Goal: Task Accomplishment & Management: Manage account settings

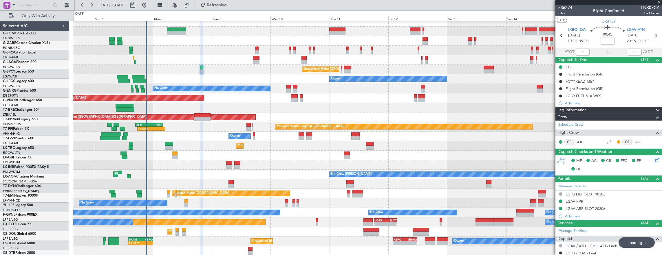
scroll to position [4, 0]
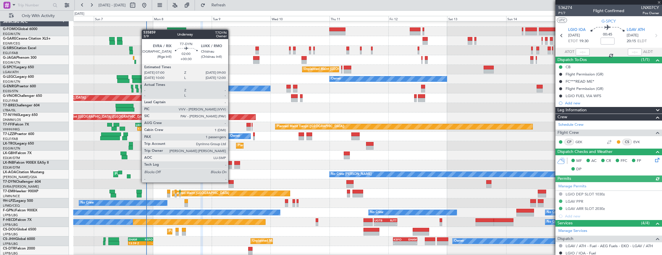
click at [231, 182] on div at bounding box center [231, 182] width 5 height 4
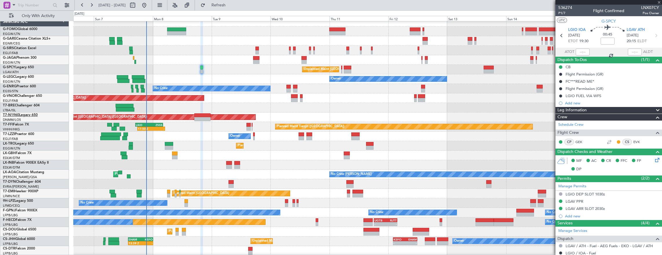
type input "+00:30"
type input "1"
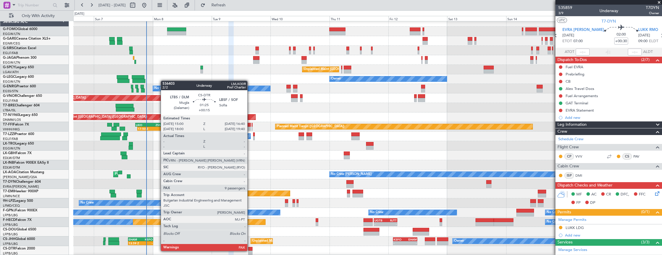
click at [250, 251] on div at bounding box center [250, 253] width 4 height 4
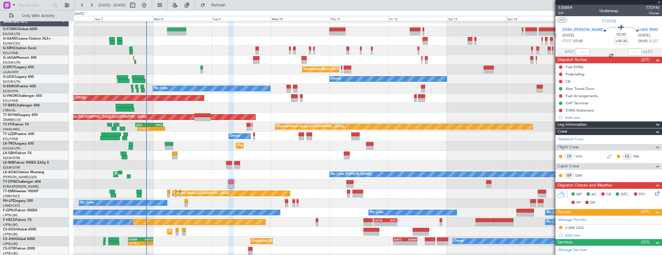
type input "+00:15"
type input "9"
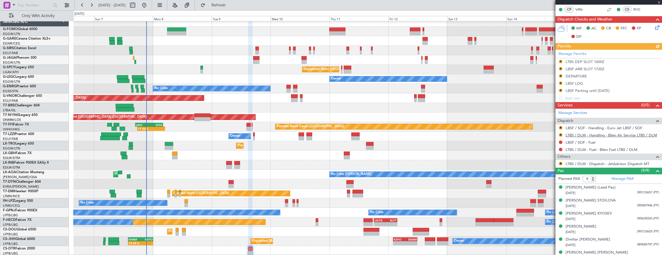
scroll to position [145, 0]
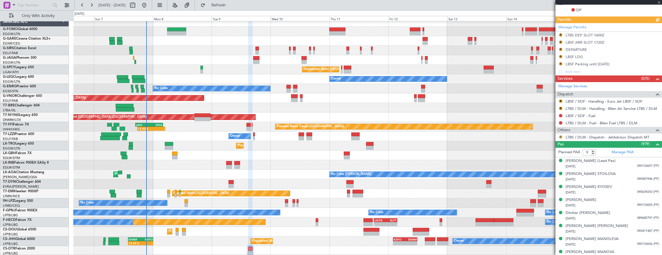
click at [562, 137] on button "R" at bounding box center [560, 137] width 3 height 3
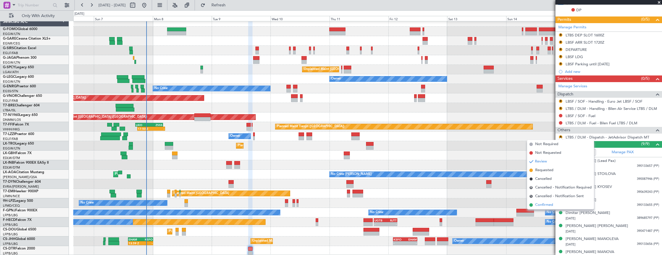
click at [548, 206] on span "Confirmed" at bounding box center [544, 205] width 18 height 6
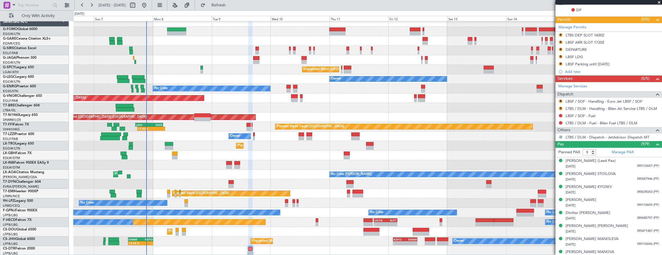
scroll to position [87, 0]
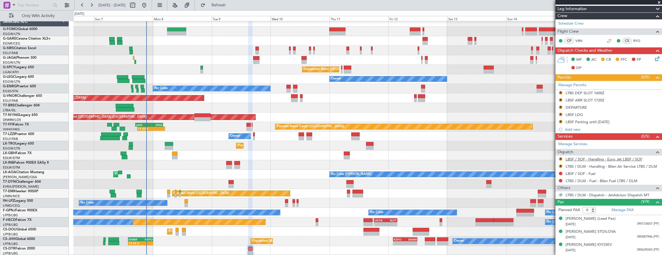
click at [603, 158] on link "LBSF / SOF - Handling - Euro Jet LBSF / SOF" at bounding box center [604, 159] width 77 height 5
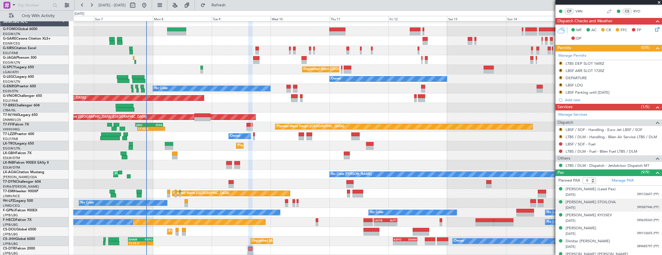
scroll to position [145, 0]
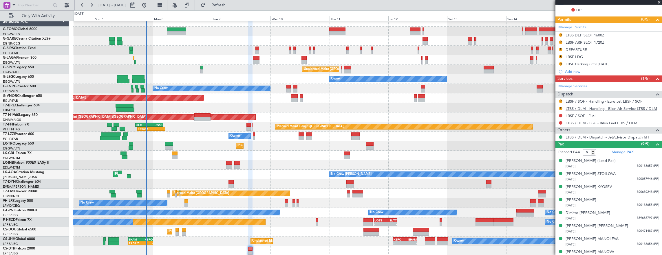
click at [595, 109] on link "LTBS / DLM - Handling - Bilen Air Service LTBS / DLM" at bounding box center [612, 108] width 92 height 5
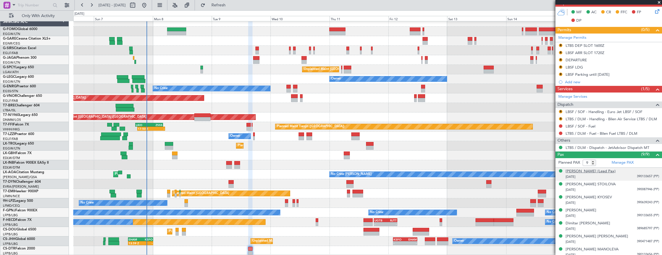
scroll to position [162, 0]
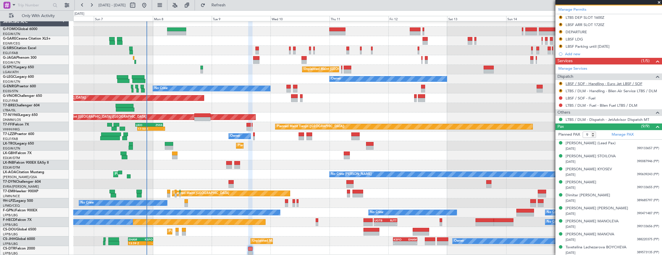
click at [591, 81] on link "LBSF / SOF - Handling - Euro Jet LBSF / SOF" at bounding box center [604, 83] width 77 height 5
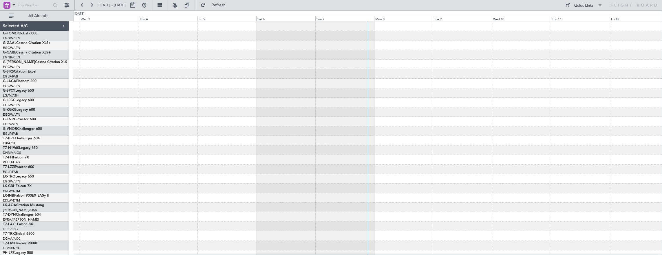
click at [289, 117] on div at bounding box center [367, 183] width 589 height 325
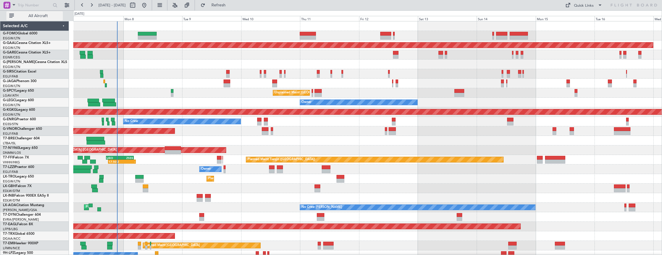
click at [44, 17] on span "All Aircraft" at bounding box center [38, 16] width 46 height 4
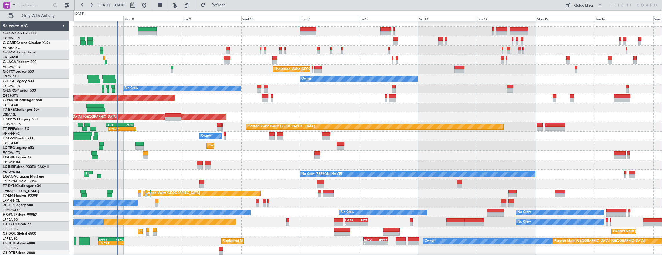
scroll to position [4, 0]
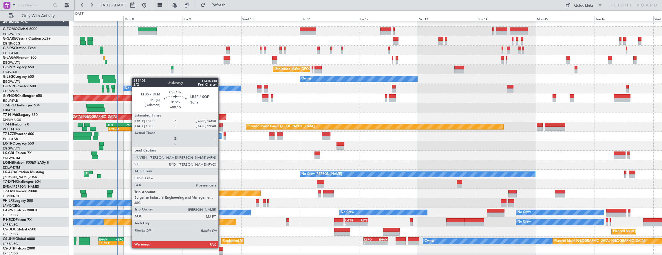
click at [222, 249] on div at bounding box center [221, 249] width 4 height 4
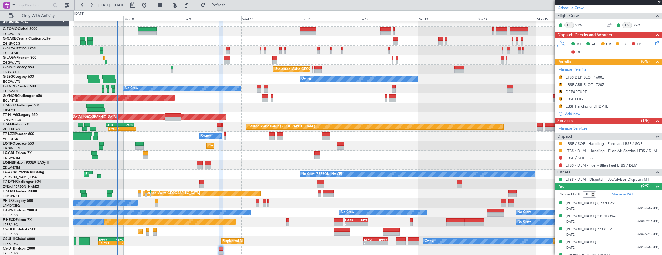
scroll to position [58, 0]
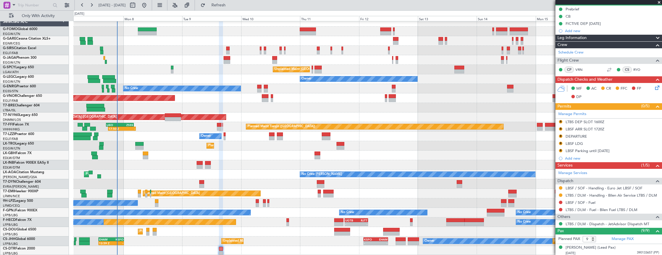
drag, startPoint x: 560, startPoint y: 150, endPoint x: 561, endPoint y: 158, distance: 8.5
click at [560, 150] on button "R" at bounding box center [560, 150] width 3 height 3
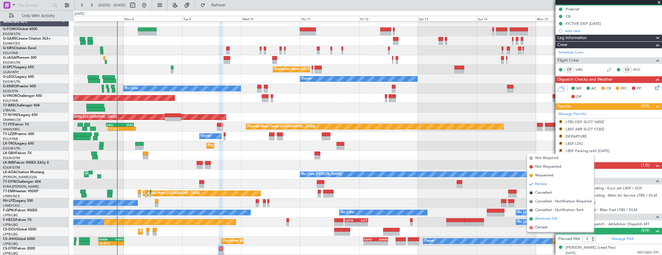
click at [556, 218] on span "Received OK" at bounding box center [546, 219] width 22 height 6
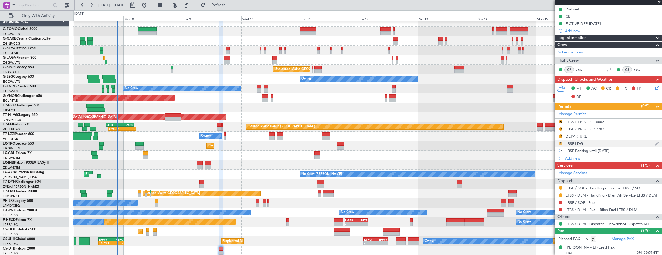
click at [561, 143] on button "R" at bounding box center [560, 143] width 3 height 3
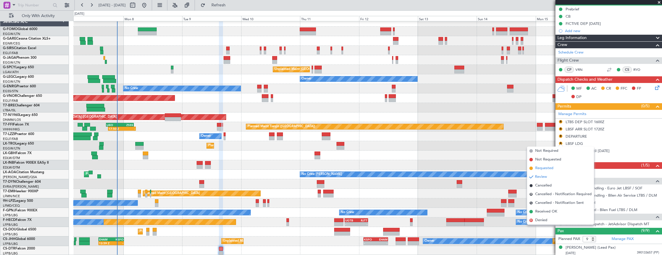
click at [551, 169] on span "Requested" at bounding box center [544, 169] width 18 height 6
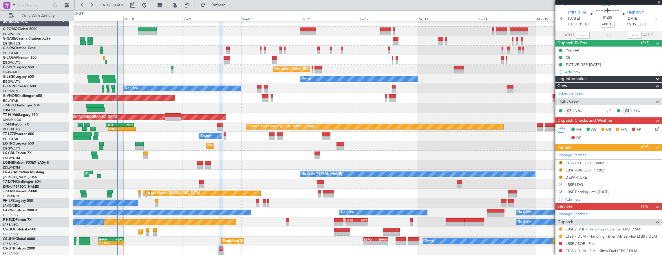
scroll to position [0, 0]
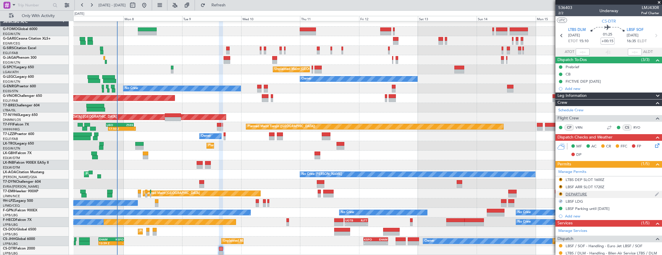
click at [599, 191] on div "R DEPARTURE" at bounding box center [609, 194] width 107 height 7
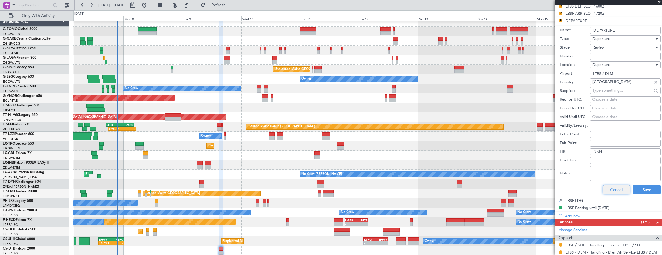
click at [617, 193] on button "Cancel" at bounding box center [617, 189] width 28 height 9
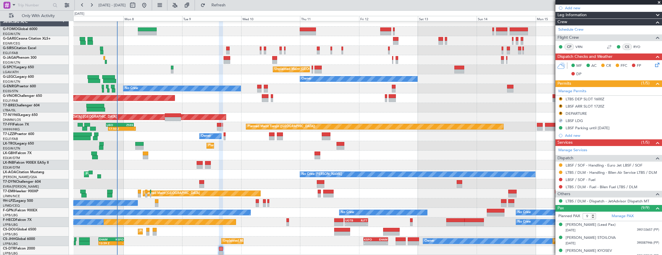
scroll to position [76, 0]
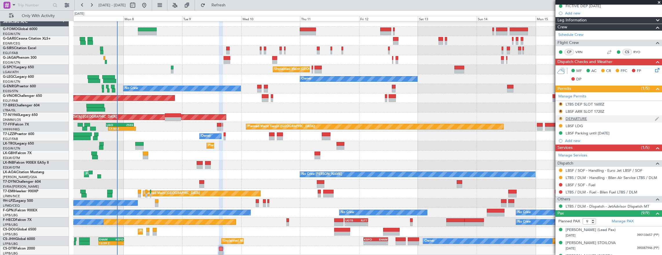
click at [561, 117] on button "R" at bounding box center [560, 118] width 3 height 3
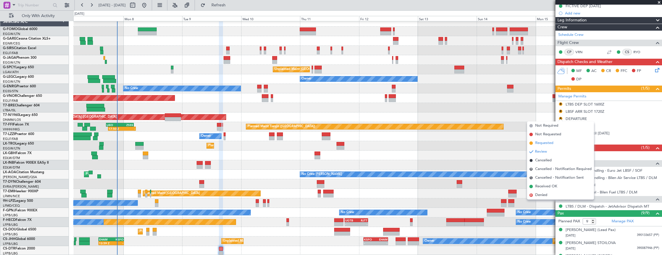
click at [551, 144] on span "Requested" at bounding box center [544, 143] width 18 height 6
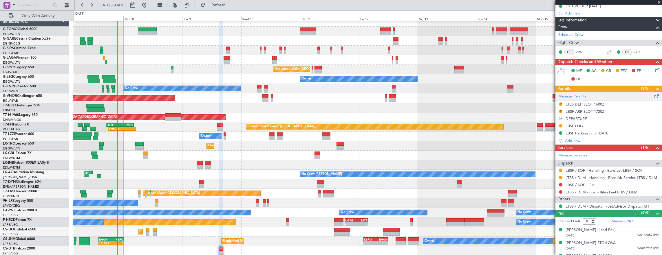
scroll to position [18, 0]
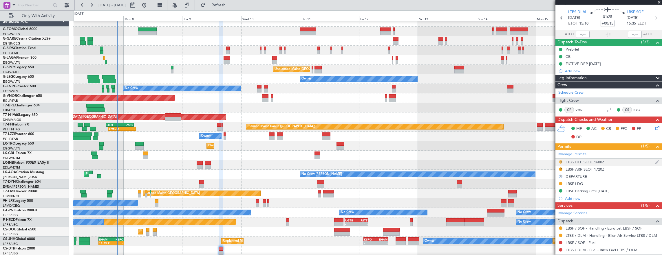
click at [560, 161] on button "R" at bounding box center [560, 161] width 3 height 3
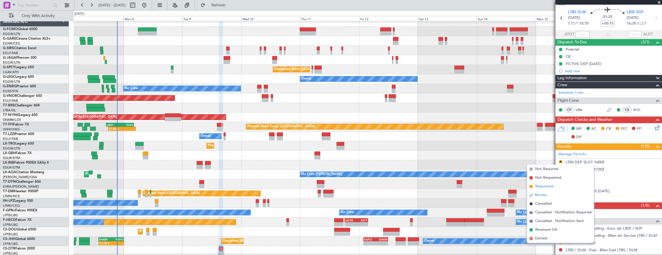
click at [551, 187] on span "Requested" at bounding box center [544, 187] width 18 height 6
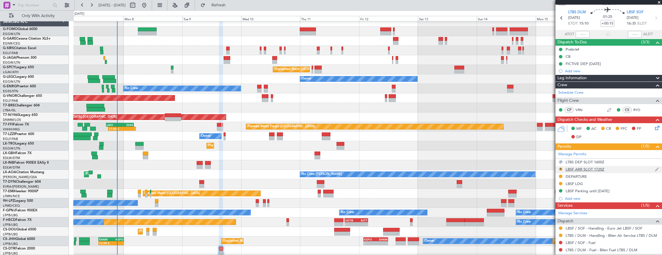
click at [560, 170] on button "R" at bounding box center [560, 169] width 3 height 3
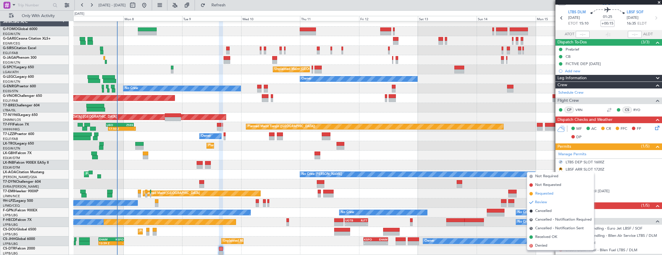
click at [554, 194] on li "Requested" at bounding box center [560, 194] width 67 height 9
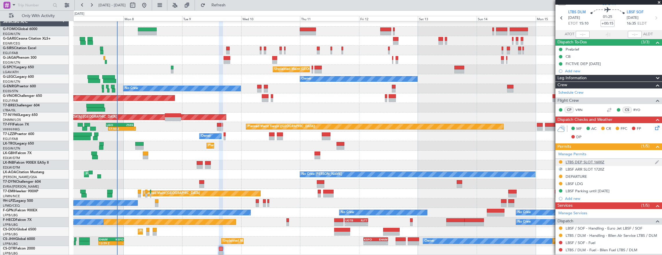
click at [615, 162] on div "LTBS DEP SLOT 1600Z" at bounding box center [609, 162] width 107 height 7
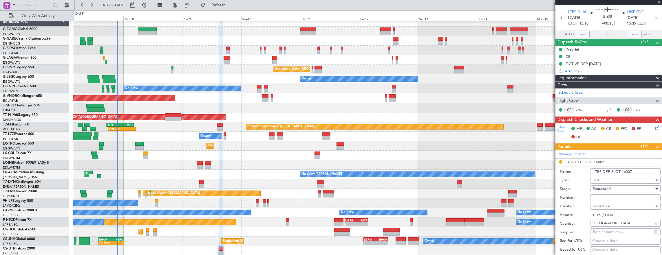
drag, startPoint x: 626, startPoint y: 171, endPoint x: 629, endPoint y: 173, distance: 3.2
click at [626, 171] on input "LTBS DEP SLOT 1600Z" at bounding box center [625, 172] width 70 height 7
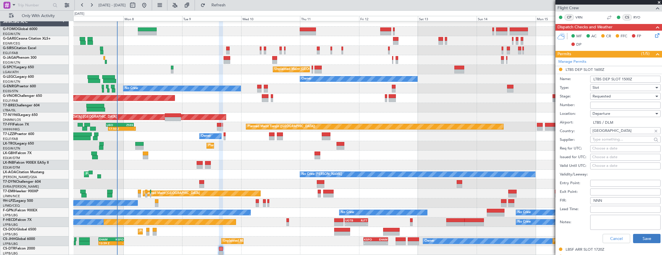
scroll to position [162, 0]
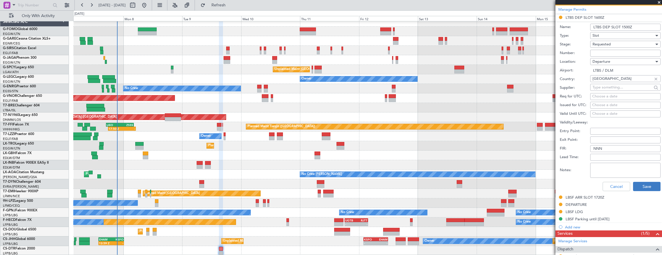
type input "LTBS DEP SLOT 1500Z"
click at [644, 182] on button "Save" at bounding box center [647, 186] width 28 height 9
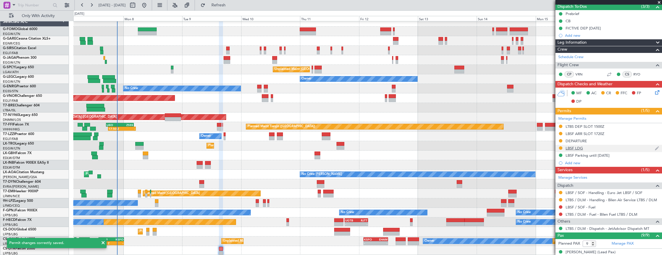
scroll to position [18, 0]
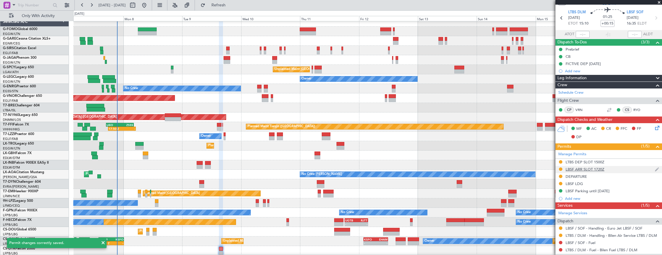
click at [622, 167] on div "LBSF ARR SLOT 1720Z" at bounding box center [609, 169] width 107 height 7
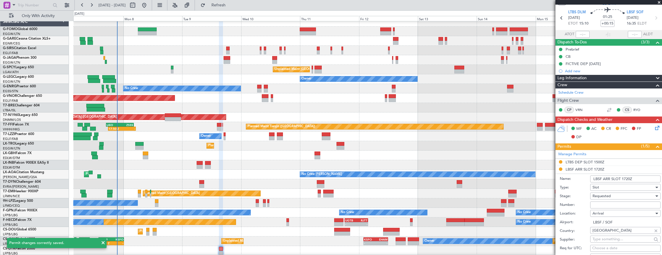
drag, startPoint x: 630, startPoint y: 178, endPoint x: 633, endPoint y: 180, distance: 3.4
click at [630, 178] on input "LBSF ARR SLOT 1720Z" at bounding box center [625, 179] width 70 height 7
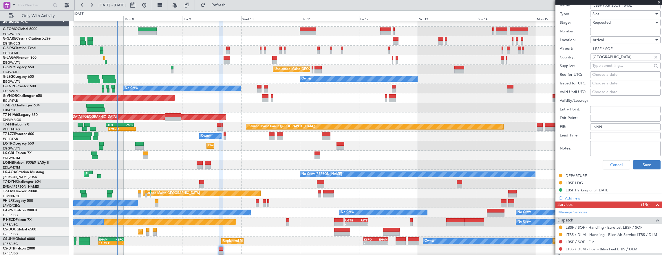
type input "LBSF ARR SLOT 1640Z"
click at [647, 162] on button "Save" at bounding box center [647, 164] width 28 height 9
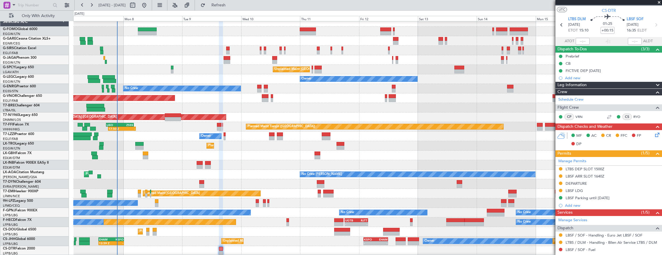
scroll to position [0, 0]
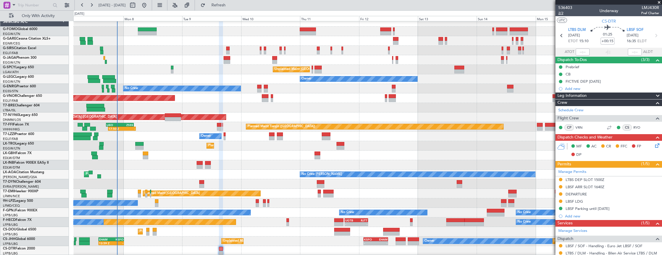
click at [563, 12] on span "2/2" at bounding box center [565, 13] width 14 height 5
click at [558, 14] on span "2/2" at bounding box center [565, 13] width 14 height 5
click at [564, 14] on span "2/2" at bounding box center [565, 13] width 14 height 5
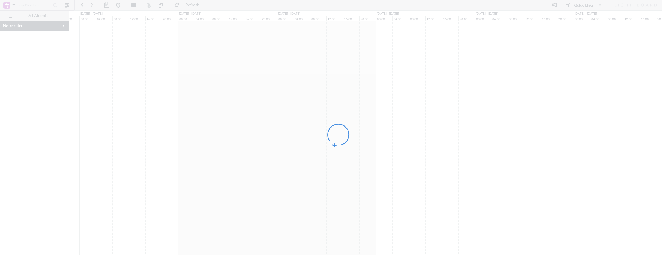
drag, startPoint x: 512, startPoint y: 127, endPoint x: 208, endPoint y: 126, distance: 303.8
click at [215, 128] on div at bounding box center [331, 127] width 662 height 255
drag, startPoint x: 525, startPoint y: 130, endPoint x: 372, endPoint y: 136, distance: 153.6
click at [372, 137] on div at bounding box center [331, 127] width 662 height 255
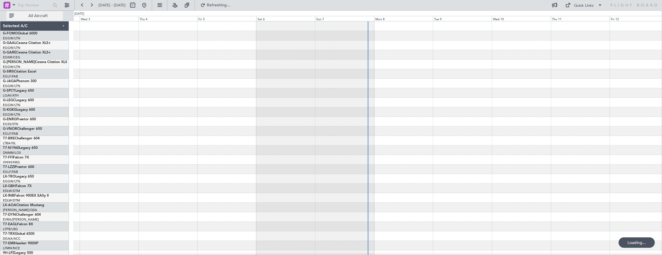
click at [44, 16] on span "All Aircraft" at bounding box center [38, 16] width 46 height 4
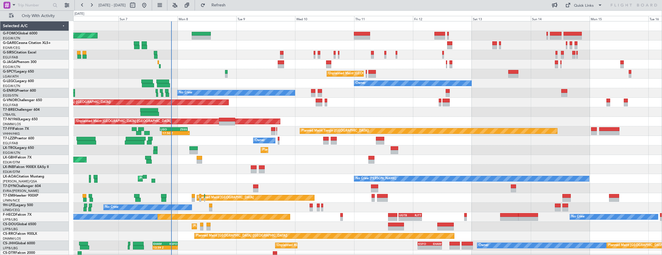
click at [352, 103] on div "Planned Maint [GEOGRAPHIC_DATA] ([GEOGRAPHIC_DATA]) Planned Maint [GEOGRAPHIC_D…" at bounding box center [367, 138] width 589 height 235
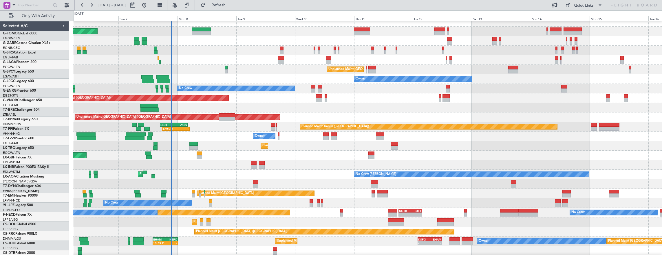
scroll to position [4, 0]
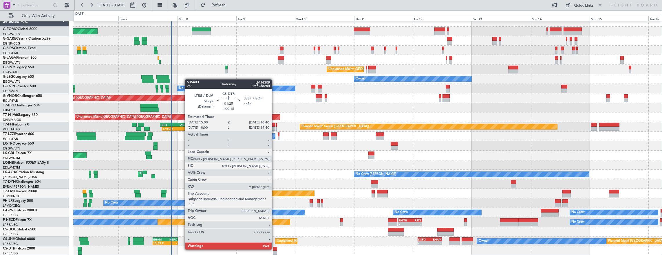
click at [275, 249] on div at bounding box center [275, 249] width 4 height 4
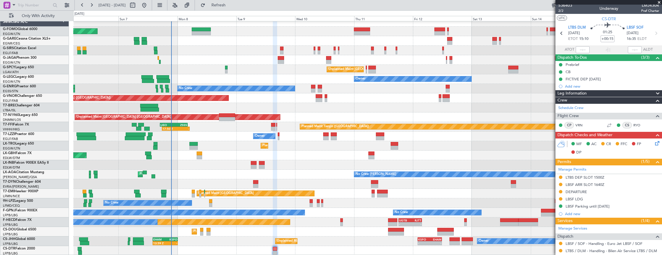
scroll to position [0, 0]
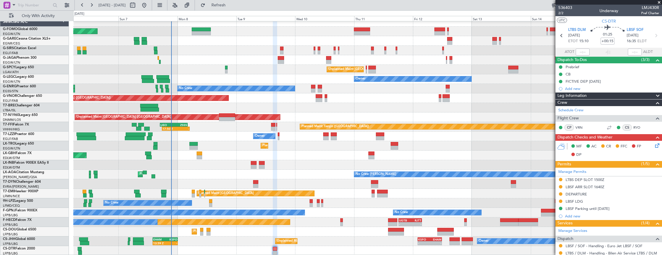
click at [654, 145] on icon at bounding box center [656, 145] width 5 height 5
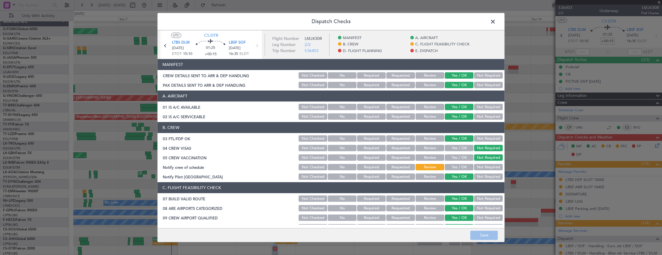
click at [464, 167] on button "Yes / OK" at bounding box center [459, 167] width 29 height 6
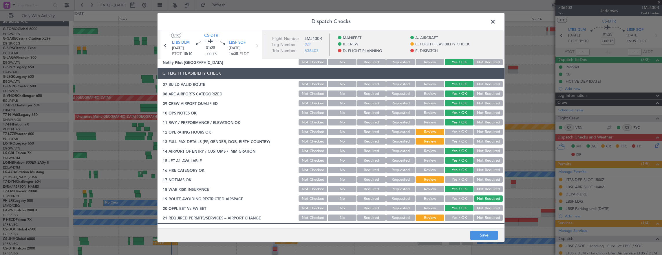
scroll to position [116, 0]
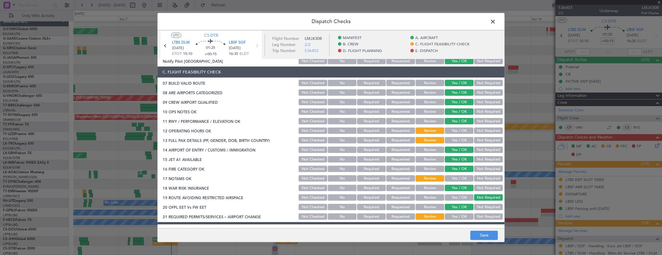
click at [459, 131] on button "Yes / OK" at bounding box center [459, 131] width 29 height 6
click at [462, 142] on button "Yes / OK" at bounding box center [459, 140] width 29 height 6
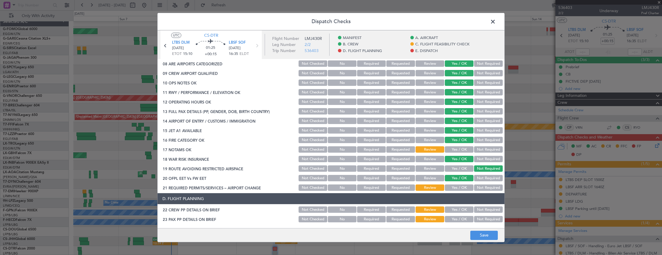
click at [459, 148] on button "Yes / OK" at bounding box center [459, 150] width 29 height 6
click at [460, 188] on button "Yes / OK" at bounding box center [459, 188] width 29 height 6
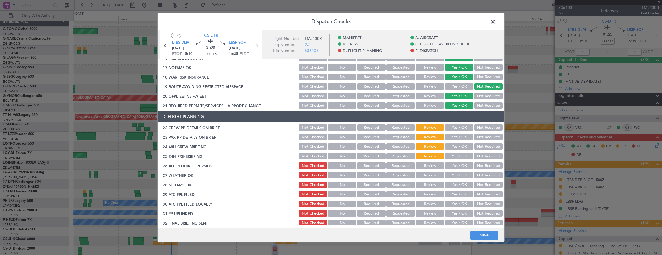
scroll to position [232, 0]
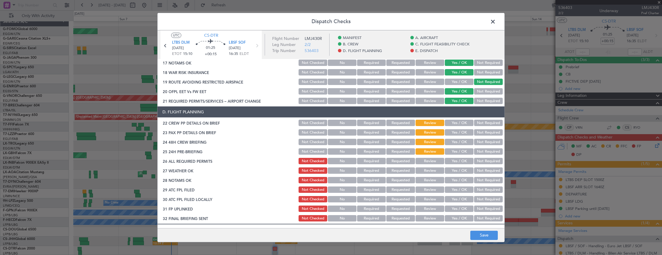
click at [454, 130] on button "Yes / OK" at bounding box center [459, 132] width 29 height 6
drag, startPoint x: 455, startPoint y: 124, endPoint x: 453, endPoint y: 144, distance: 20.3
click at [455, 125] on button "Yes / OK" at bounding box center [459, 123] width 29 height 6
click at [454, 143] on button "Yes / OK" at bounding box center [459, 142] width 29 height 6
click at [485, 153] on button "Not Required" at bounding box center [488, 152] width 29 height 6
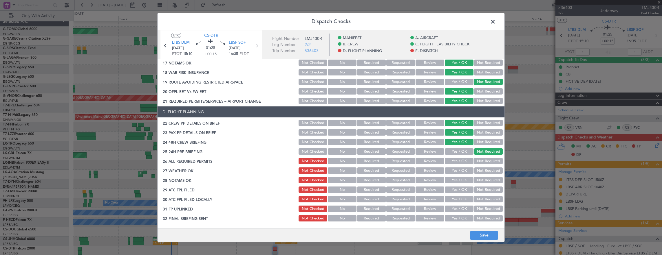
click at [488, 229] on footer "Save" at bounding box center [331, 236] width 347 height 14
click at [488, 232] on button "Save" at bounding box center [484, 235] width 28 height 9
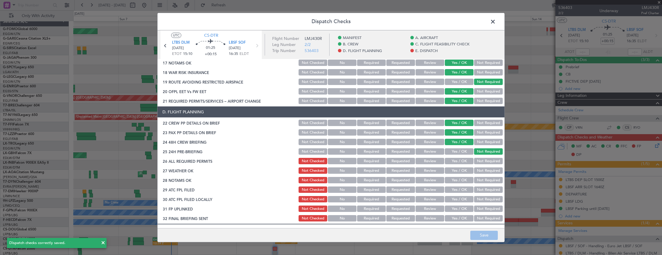
click at [496, 23] on span at bounding box center [496, 23] width 0 height 12
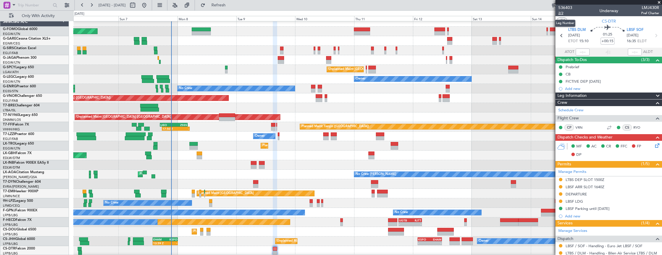
click at [560, 11] on span "2/2" at bounding box center [565, 13] width 14 height 5
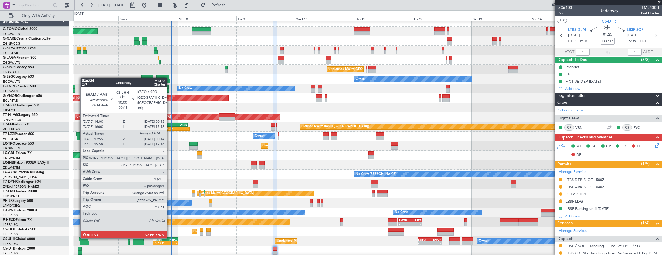
click at [193, 237] on div "Planned Maint [GEOGRAPHIC_DATA] ([GEOGRAPHIC_DATA]) Owner Unplanned Maint [GEOG…" at bounding box center [367, 242] width 589 height 10
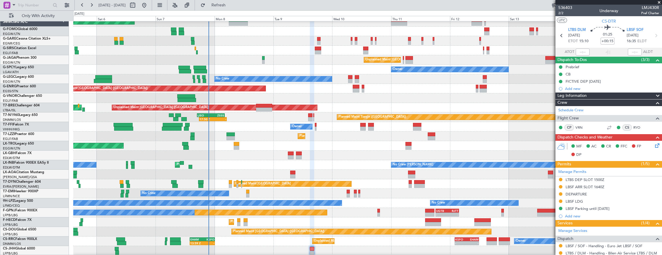
scroll to position [14, 0]
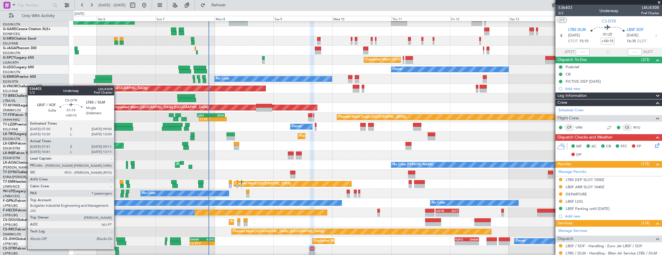
click at [117, 249] on div at bounding box center [117, 249] width 4 height 4
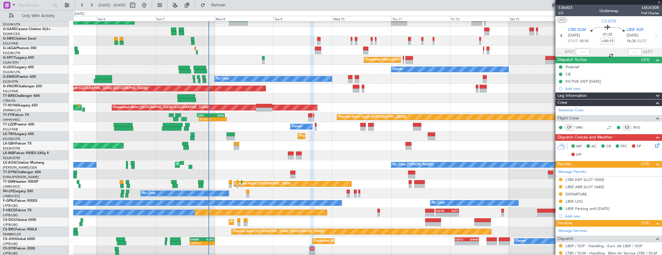
type input "+00:10"
type input "07:51"
type input "09:06"
type input "7"
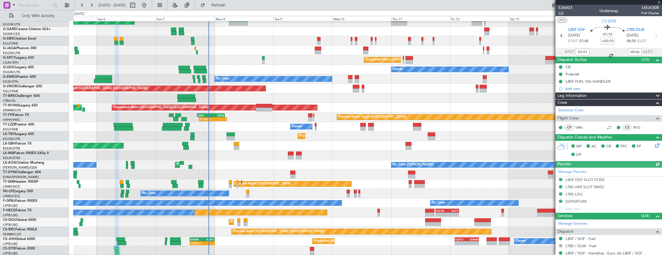
click at [565, 14] on span "1/2" at bounding box center [565, 13] width 14 height 5
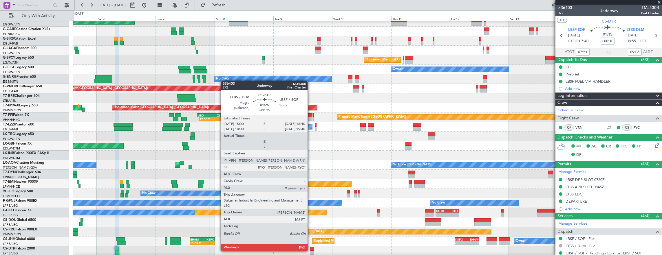
click at [310, 251] on div at bounding box center [312, 253] width 4 height 4
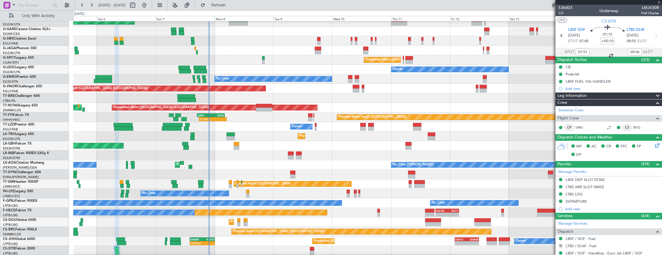
type input "+00:15"
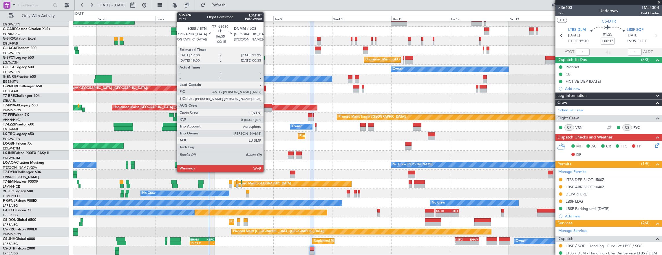
click at [266, 108] on div at bounding box center [264, 110] width 16 height 4
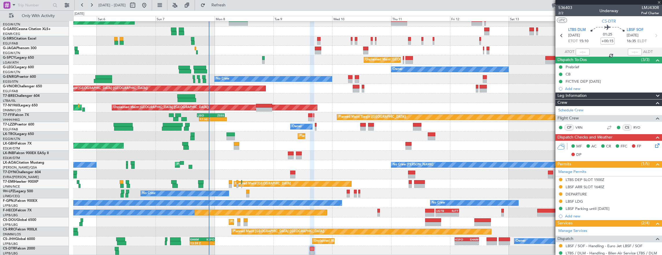
type input "0"
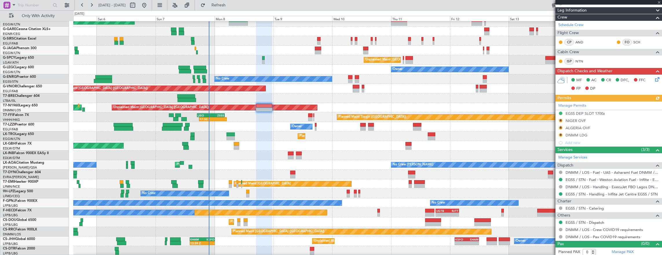
scroll to position [0, 0]
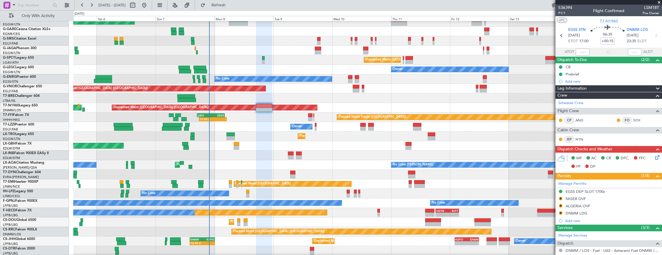
click at [262, 171] on div "AOG Maint Riga (Riga Intl)" at bounding box center [367, 175] width 589 height 10
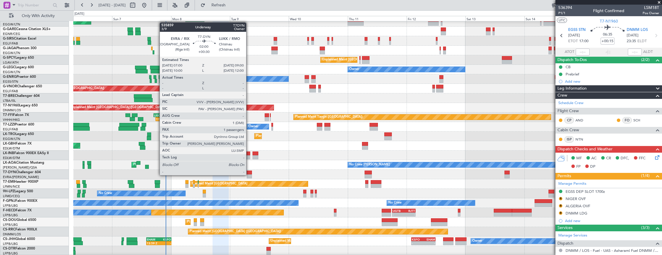
click at [248, 175] on div at bounding box center [249, 177] width 5 height 4
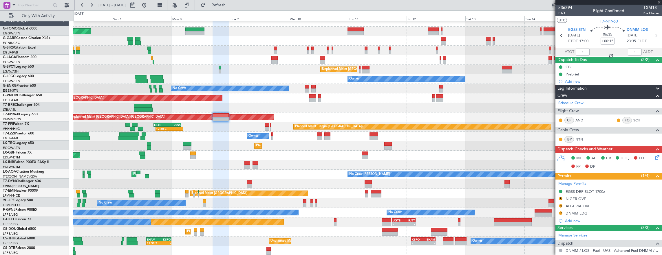
scroll to position [4, 0]
type input "+00:30"
type input "1"
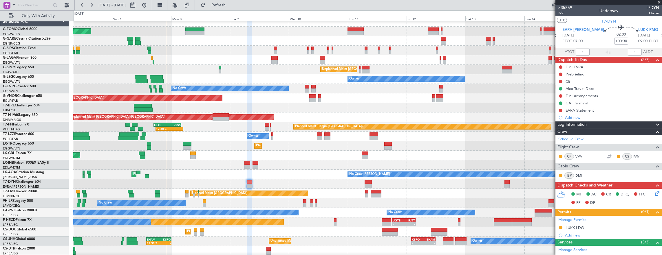
click at [633, 156] on link "PAV" at bounding box center [639, 156] width 13 height 5
click at [561, 81] on button at bounding box center [560, 81] width 3 height 3
click at [560, 104] on span "Completed" at bounding box center [563, 107] width 19 height 6
click at [561, 73] on button at bounding box center [560, 74] width 3 height 3
click at [562, 90] on span "In Progress" at bounding box center [564, 91] width 20 height 6
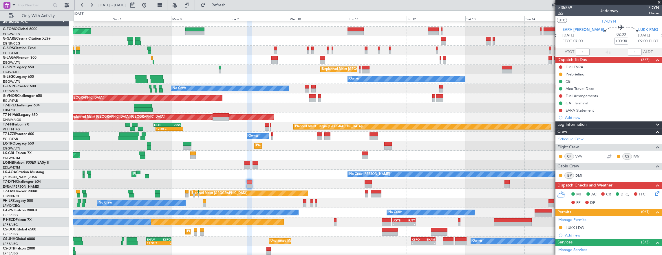
click at [561, 15] on span "3/9" at bounding box center [565, 13] width 14 height 5
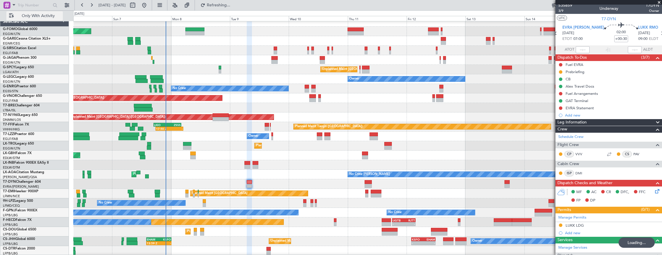
scroll to position [0, 0]
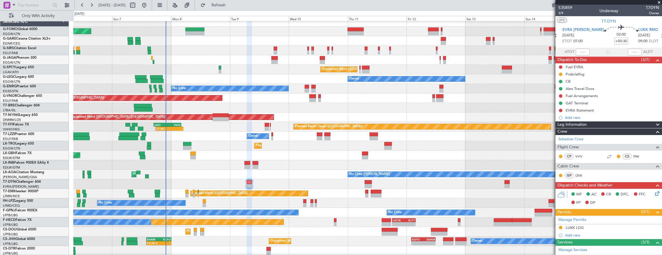
click at [654, 193] on icon at bounding box center [656, 193] width 5 height 5
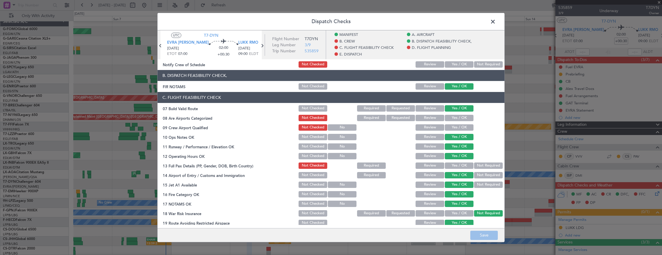
scroll to position [116, 0]
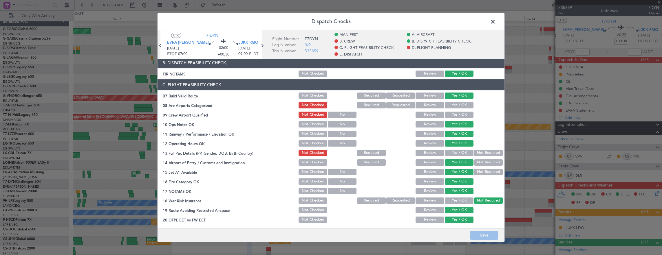
click at [456, 155] on button "Yes / OK" at bounding box center [459, 153] width 29 height 6
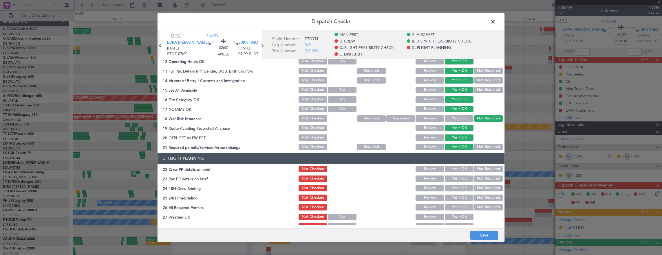
scroll to position [232, 0]
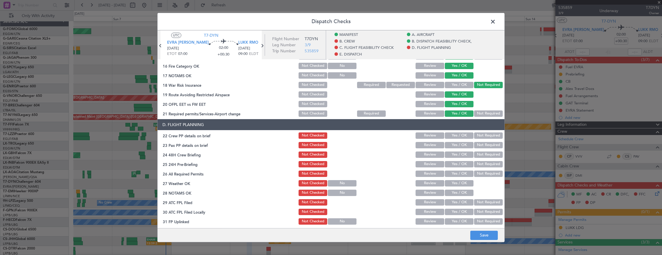
click at [456, 135] on button "Yes / OK" at bounding box center [459, 136] width 29 height 6
click at [451, 143] on button "Yes / OK" at bounding box center [459, 145] width 29 height 6
click at [451, 152] on button "Yes / OK" at bounding box center [459, 155] width 29 height 6
click at [482, 166] on button "Not Required" at bounding box center [488, 164] width 29 height 6
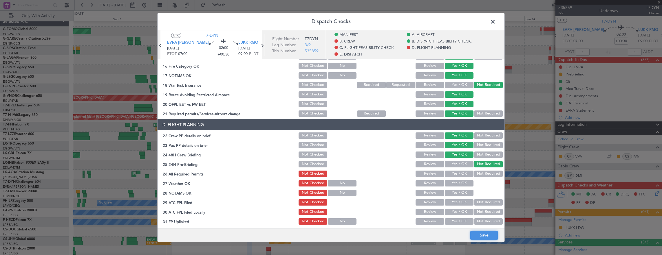
drag, startPoint x: 485, startPoint y: 235, endPoint x: 485, endPoint y: 232, distance: 3.5
click at [485, 235] on button "Save" at bounding box center [484, 235] width 28 height 9
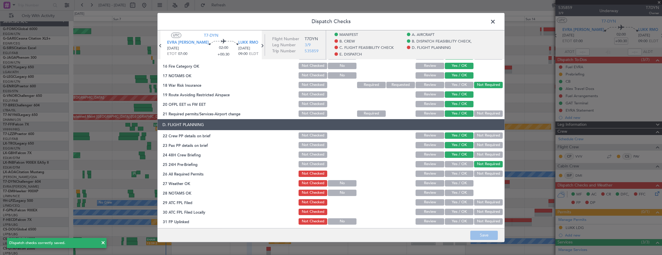
click at [496, 22] on span at bounding box center [496, 23] width 0 height 12
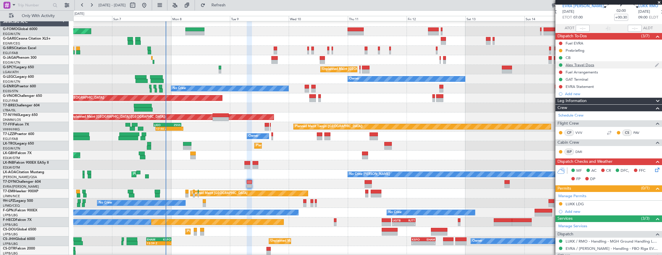
scroll to position [0, 0]
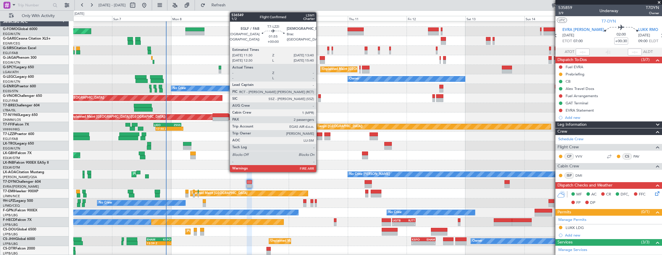
click at [319, 135] on div at bounding box center [320, 135] width 6 height 4
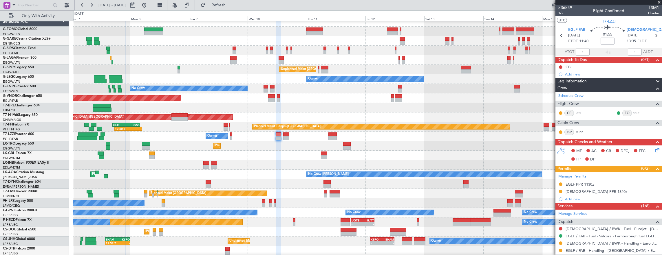
click at [409, 151] on div "Planned Maint Nurnberg Planned Maint [GEOGRAPHIC_DATA] ([GEOGRAPHIC_DATA])" at bounding box center [367, 156] width 589 height 10
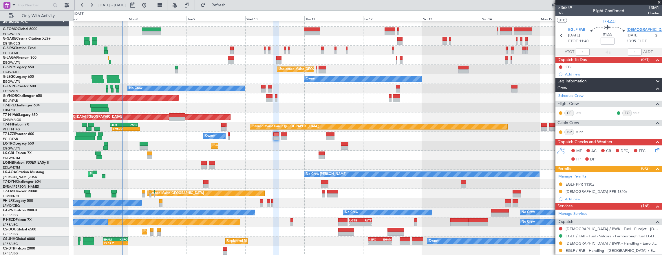
click at [637, 28] on span "[DEMOGRAPHIC_DATA] BWK" at bounding box center [653, 30] width 52 height 6
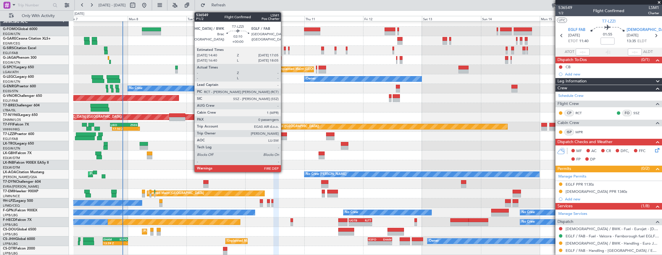
click at [284, 136] on div at bounding box center [284, 135] width 6 height 4
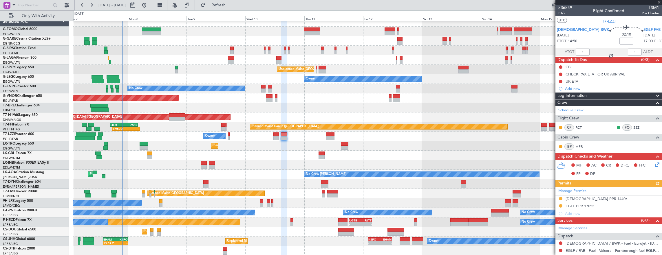
click at [275, 137] on div at bounding box center [276, 138] width 6 height 4
type input "2"
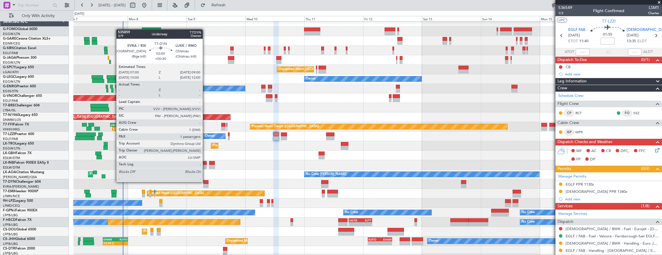
click at [206, 182] on div at bounding box center [205, 182] width 5 height 4
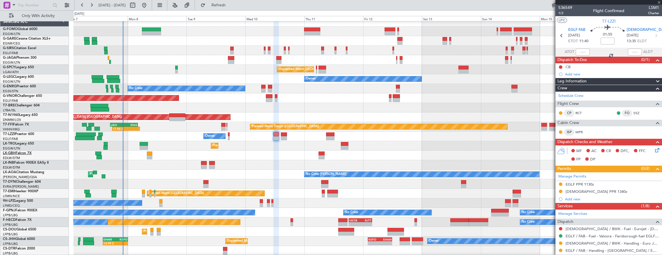
type input "+00:30"
type input "1"
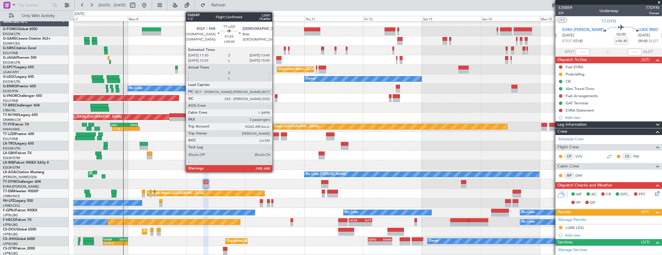
click at [275, 137] on div at bounding box center [276, 138] width 6 height 4
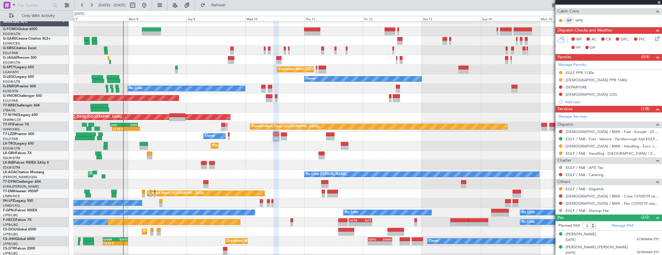
scroll to position [54, 0]
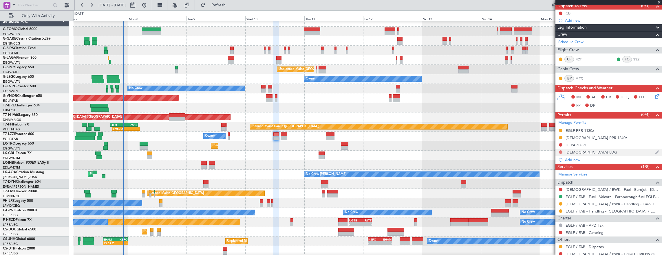
click at [561, 152] on button at bounding box center [560, 152] width 3 height 3
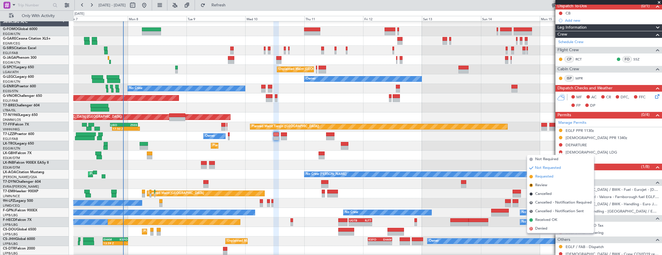
click at [549, 177] on span "Requested" at bounding box center [544, 177] width 18 height 6
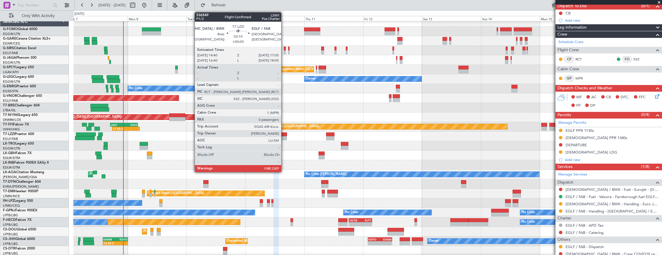
click at [284, 137] on div at bounding box center [284, 138] width 6 height 4
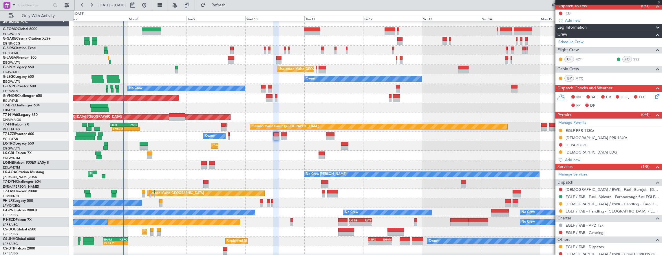
type input "0"
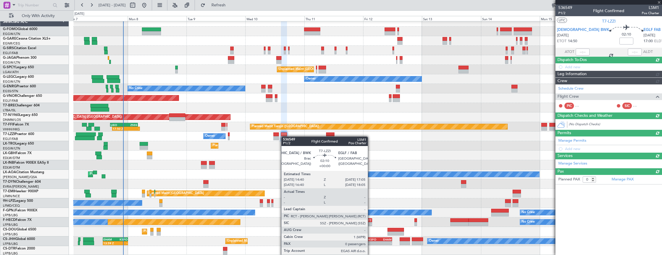
scroll to position [0, 0]
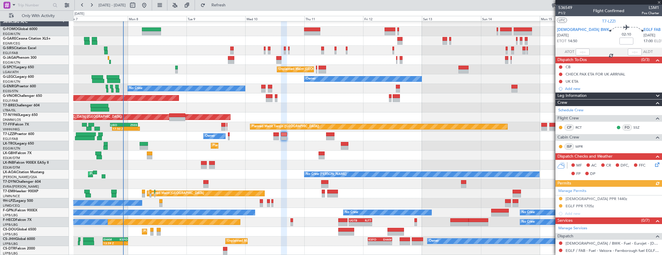
click at [577, 190] on div "Manage Permits [DEMOGRAPHIC_DATA] PPR 1440z EGLF PPR 1705z Add new" at bounding box center [609, 202] width 107 height 31
click at [579, 192] on div "Manage Permits [DEMOGRAPHIC_DATA] PPR 1440z EGLF PPR 1705z Add new" at bounding box center [609, 202] width 107 height 31
click at [571, 189] on link "Manage Permits" at bounding box center [572, 192] width 28 height 6
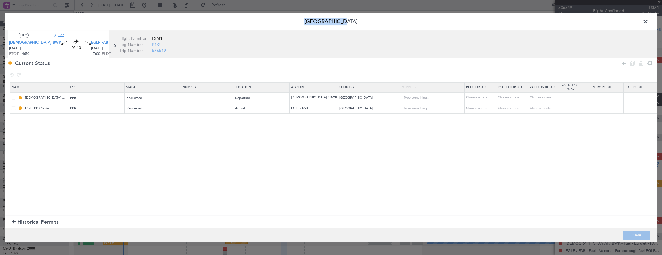
click at [650, 21] on div "Permit Center UTC T7-LZZI LDSB BWK [DATE] ETOT 14:50 02:10 EGLF FAB [DATE] 17:0…" at bounding box center [331, 128] width 653 height 230
drag, startPoint x: 650, startPoint y: 21, endPoint x: 643, endPoint y: 21, distance: 7.2
click at [648, 21] on span at bounding box center [648, 23] width 0 height 12
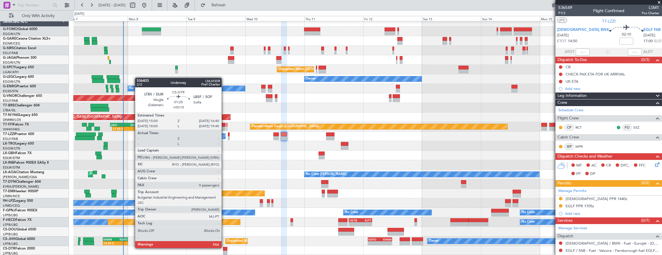
click at [224, 248] on div at bounding box center [225, 249] width 4 height 4
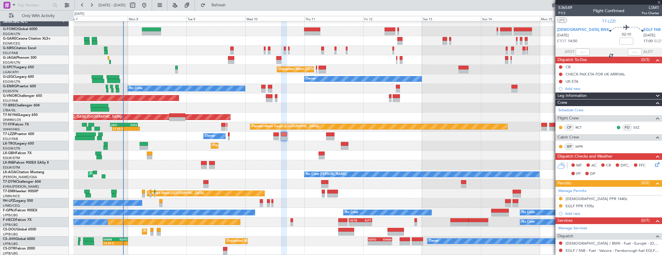
type input "+00:15"
type input "9"
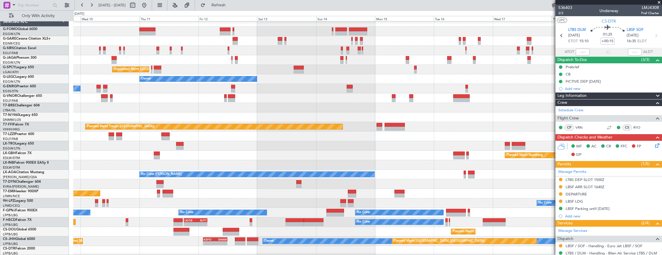
click at [303, 202] on div "Unplanned Maint [GEOGRAPHIC_DATA] ([PERSON_NAME] Intl) Owner No Crew Planned Ma…" at bounding box center [367, 136] width 589 height 239
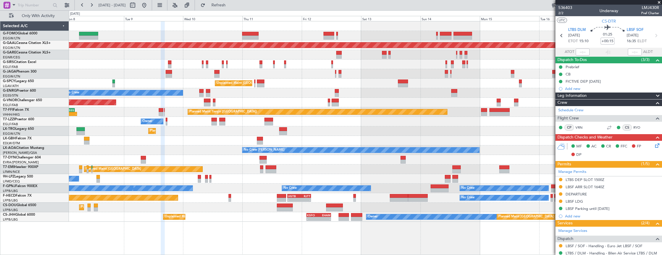
click at [371, 195] on div "Planned Maint [GEOGRAPHIC_DATA] ([GEOGRAPHIC_DATA]) No Crew - - UGTB 18:15 Z RJ…" at bounding box center [365, 198] width 593 height 10
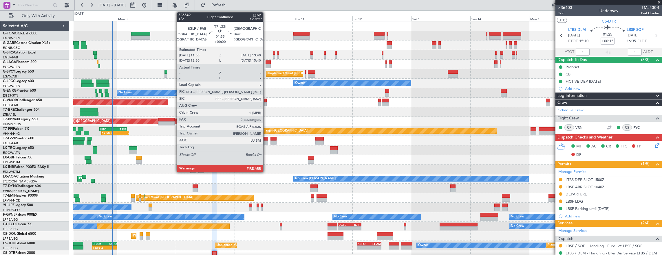
click at [266, 140] on div at bounding box center [266, 139] width 6 height 4
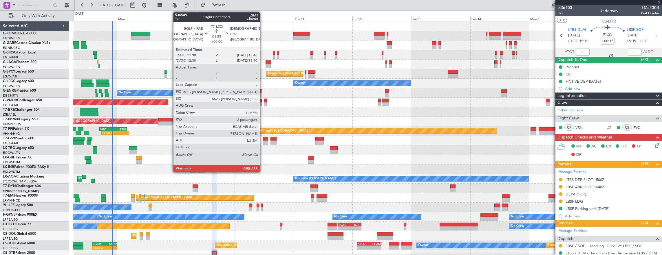
type input "2"
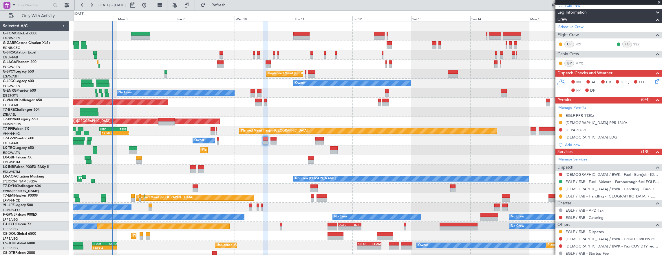
scroll to position [87, 0]
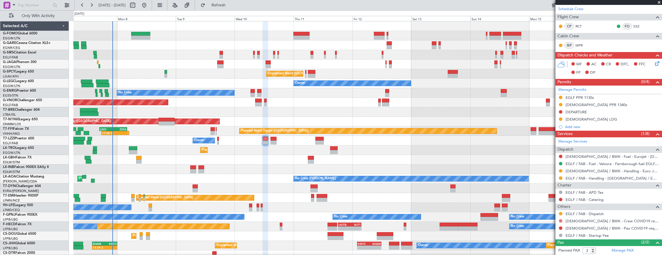
click at [560, 220] on button at bounding box center [560, 221] width 3 height 3
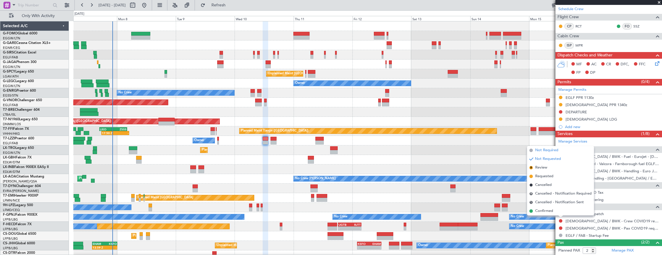
click at [549, 151] on span "Not Required" at bounding box center [546, 151] width 23 height 6
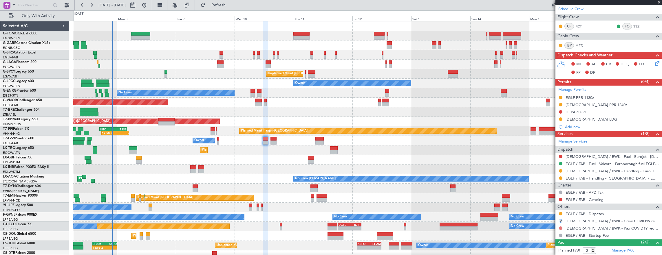
click at [561, 228] on button at bounding box center [560, 228] width 3 height 3
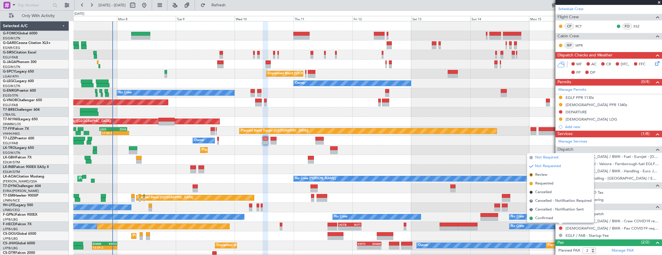
click at [548, 160] on span "Not Required" at bounding box center [546, 158] width 23 height 6
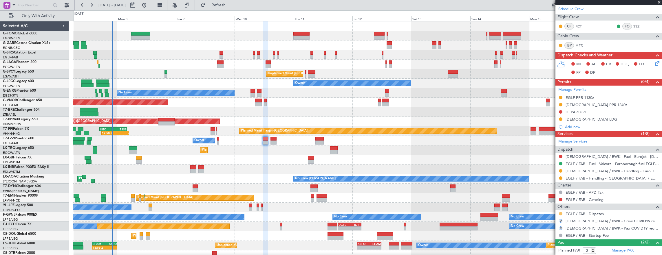
click at [561, 213] on button at bounding box center [560, 213] width 3 height 3
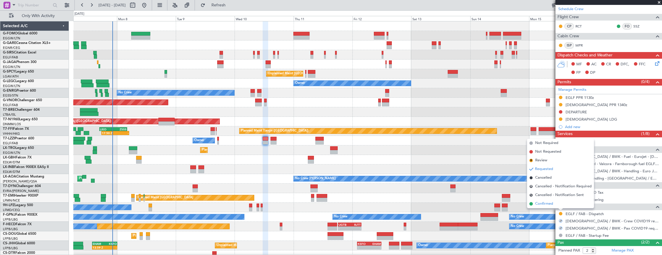
click at [558, 204] on li "Confirmed" at bounding box center [560, 204] width 67 height 9
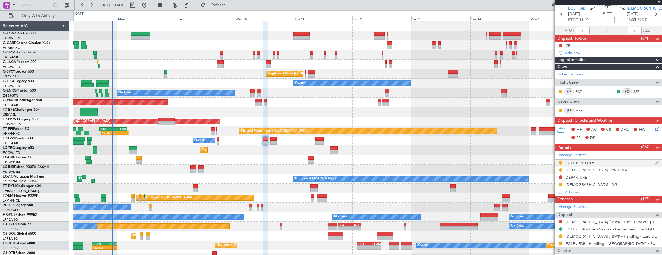
scroll to position [29, 0]
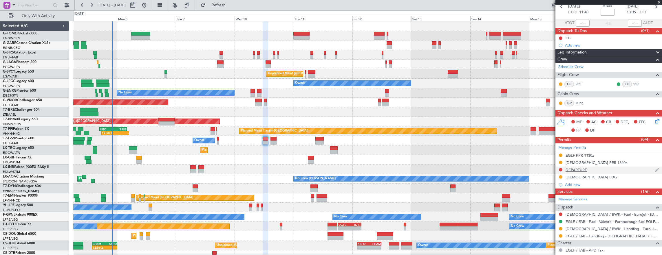
click at [560, 171] on div at bounding box center [560, 170] width 5 height 5
click at [561, 169] on button at bounding box center [560, 169] width 3 height 3
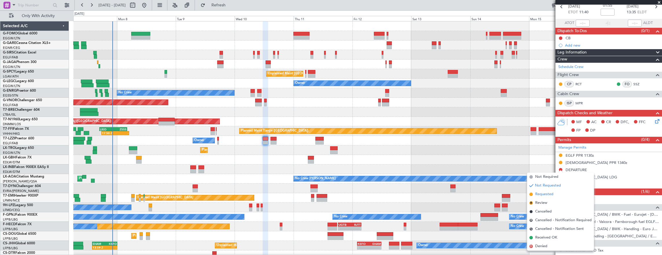
click at [550, 196] on span "Requested" at bounding box center [544, 195] width 18 height 6
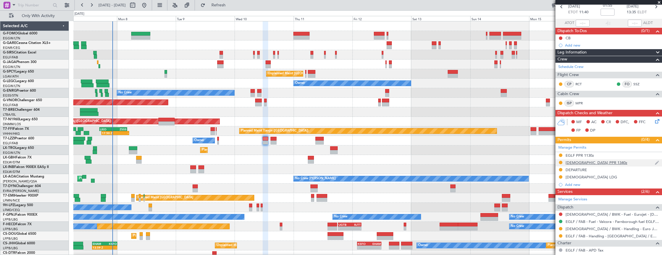
click at [602, 162] on div "[DEMOGRAPHIC_DATA] PPR 1340z" at bounding box center [609, 163] width 107 height 7
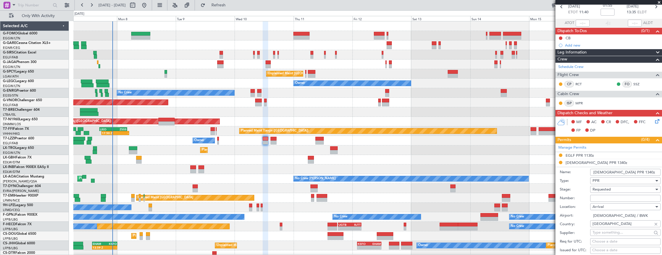
click at [606, 180] on div "PPR" at bounding box center [624, 181] width 62 height 9
click at [607, 235] on span "Slot" at bounding box center [623, 235] width 61 height 9
drag, startPoint x: 604, startPoint y: 171, endPoint x: 610, endPoint y: 172, distance: 6.1
click at [610, 172] on input "[DEMOGRAPHIC_DATA] PPR 1340z" at bounding box center [625, 172] width 70 height 7
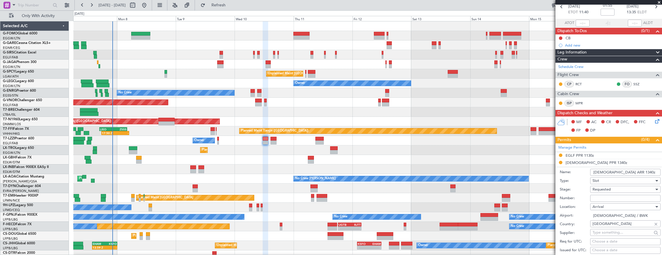
type input "[DEMOGRAPHIC_DATA] ARR 1340z"
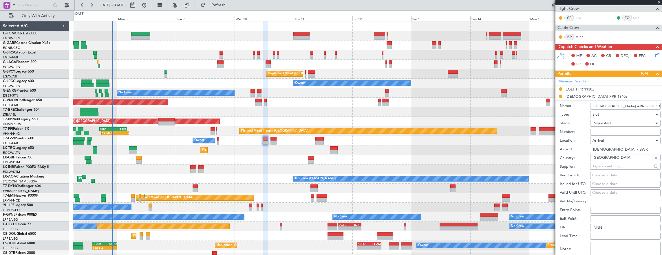
scroll to position [116, 0]
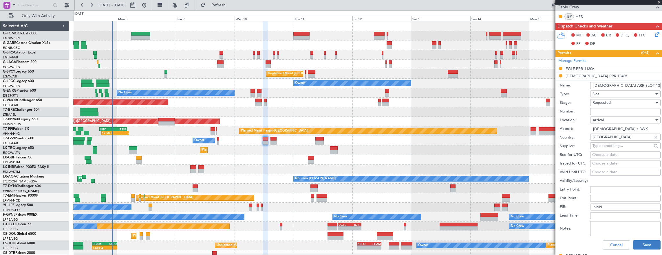
type input "LDSB ARR SLOT 1340z"
click at [643, 247] on button "Save" at bounding box center [647, 245] width 28 height 9
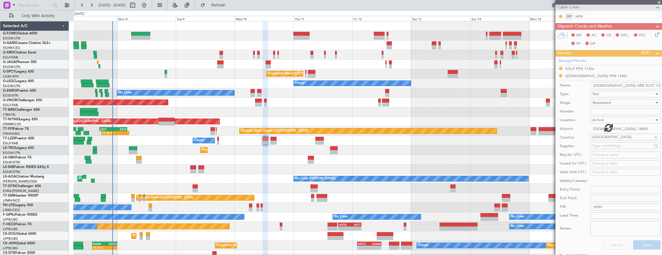
scroll to position [112, 0]
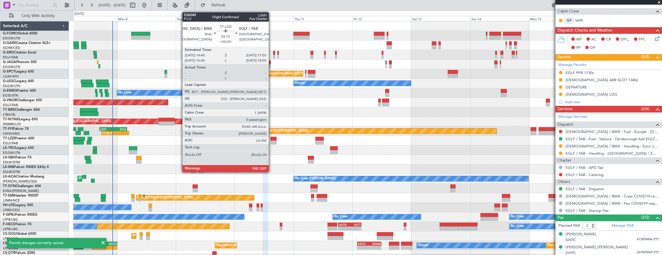
click at [272, 144] on div at bounding box center [274, 143] width 6 height 4
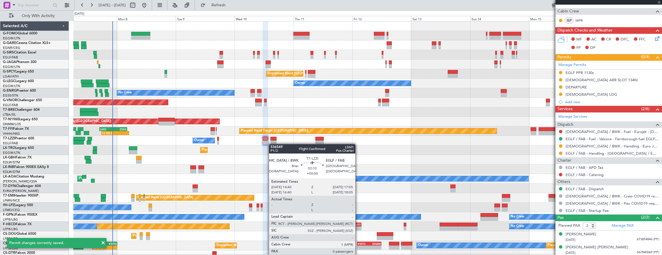
type input "0"
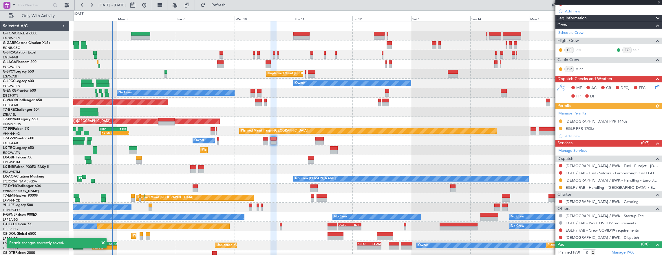
scroll to position [78, 0]
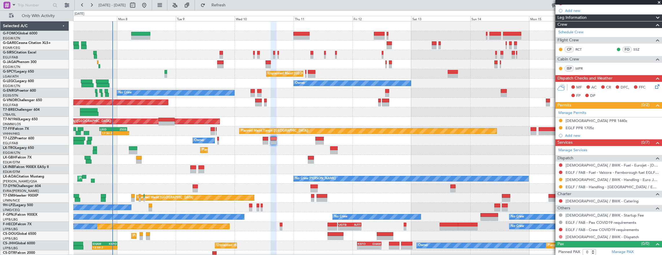
click at [561, 235] on button at bounding box center [560, 236] width 3 height 3
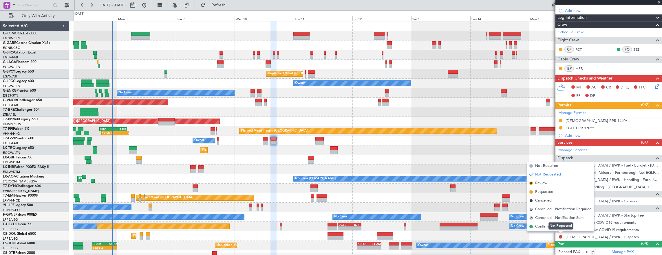
click at [558, 227] on div "Not Requested" at bounding box center [561, 226] width 25 height 7
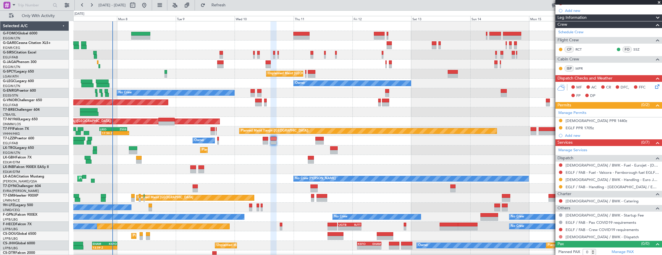
click at [561, 235] on button at bounding box center [560, 236] width 3 height 3
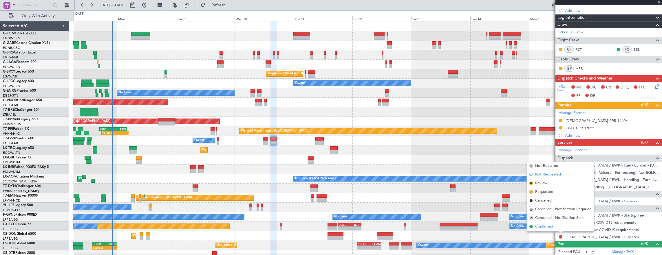
click at [538, 224] on span "Confirmed" at bounding box center [544, 227] width 18 height 6
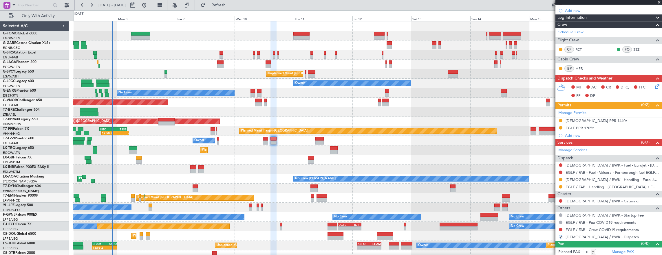
click at [563, 229] on nimbus-traffic-light at bounding box center [560, 230] width 5 height 5
click at [561, 229] on button at bounding box center [560, 229] width 3 height 3
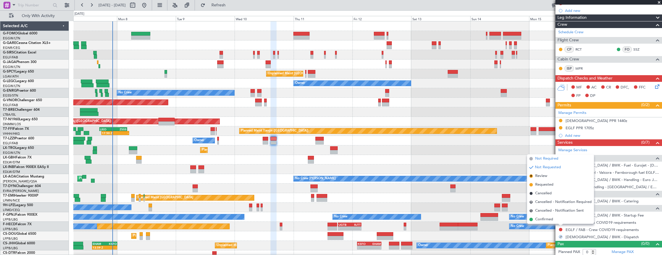
click at [550, 159] on span "Not Required" at bounding box center [546, 159] width 23 height 6
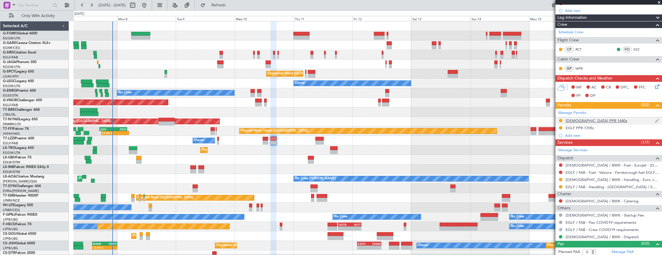
click at [606, 120] on div "[DEMOGRAPHIC_DATA] PPR 1440z" at bounding box center [609, 121] width 107 height 7
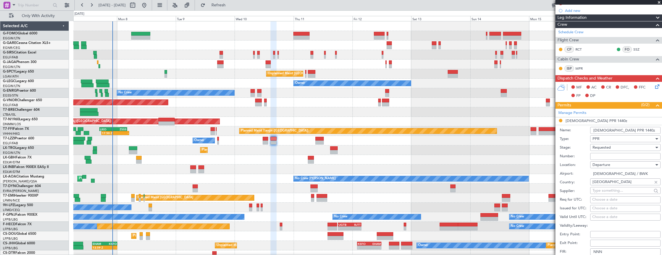
click at [604, 127] on input "[DEMOGRAPHIC_DATA] PPR 1440z" at bounding box center [625, 130] width 70 height 7
type input "LDSB DEP SLOT 1440z"
click at [611, 141] on div "PPR" at bounding box center [624, 139] width 62 height 9
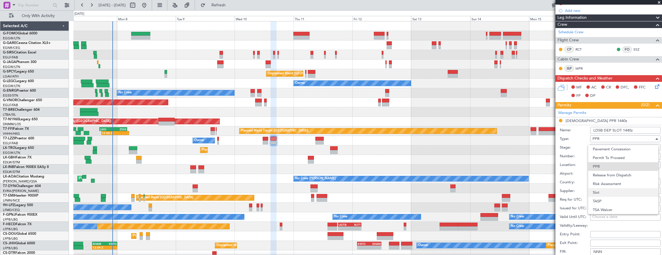
click at [607, 193] on span "Slot" at bounding box center [623, 193] width 61 height 9
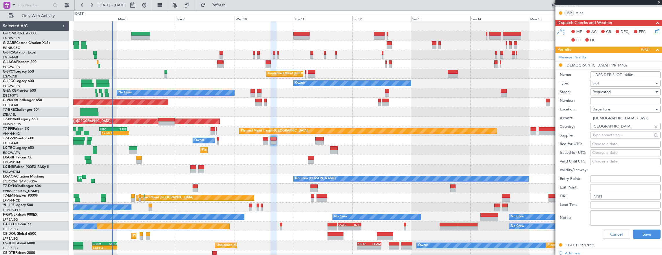
scroll to position [165, 0]
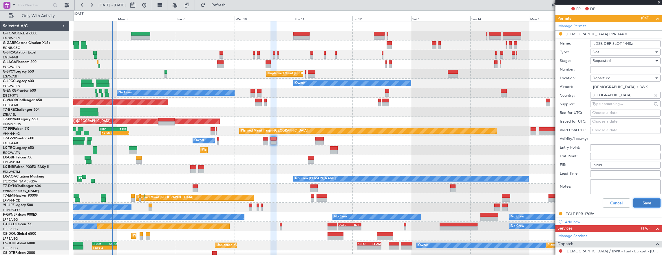
click at [641, 202] on button "Save" at bounding box center [647, 203] width 28 height 9
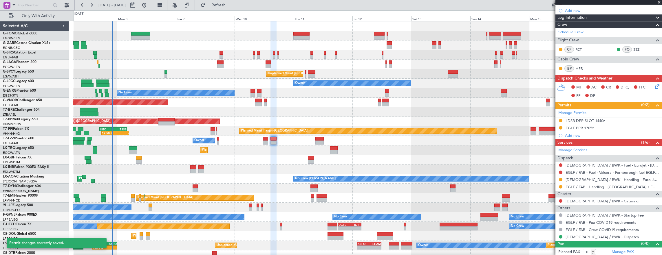
scroll to position [0, 0]
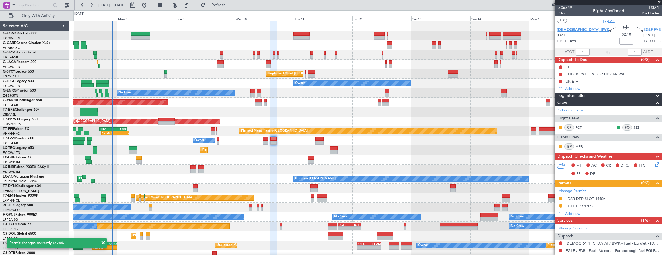
click at [578, 31] on span "[DEMOGRAPHIC_DATA] BWK" at bounding box center [583, 30] width 52 height 6
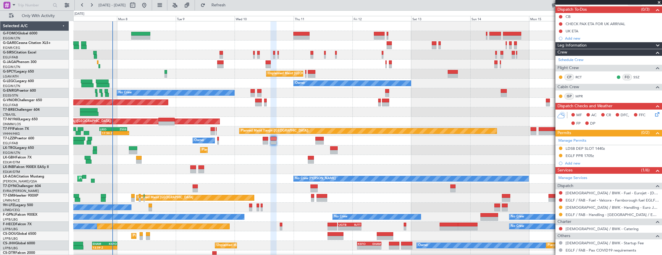
scroll to position [78, 0]
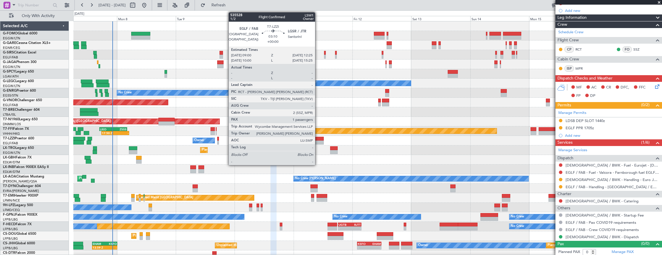
click at [318, 138] on div at bounding box center [319, 139] width 8 height 4
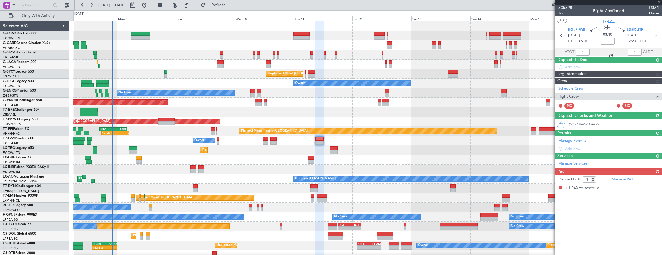
scroll to position [0, 0]
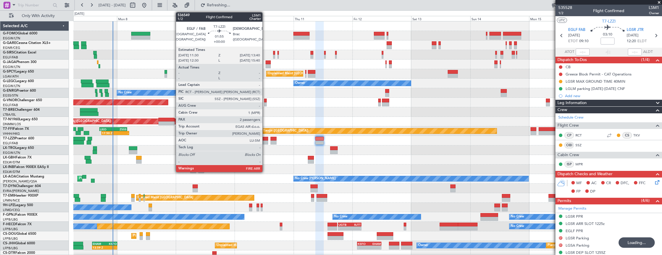
click at [265, 140] on div at bounding box center [266, 139] width 6 height 4
type input "2"
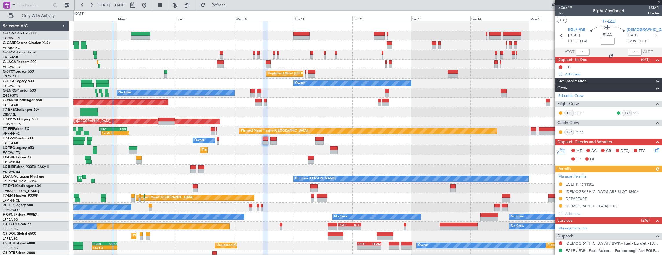
scroll to position [87, 0]
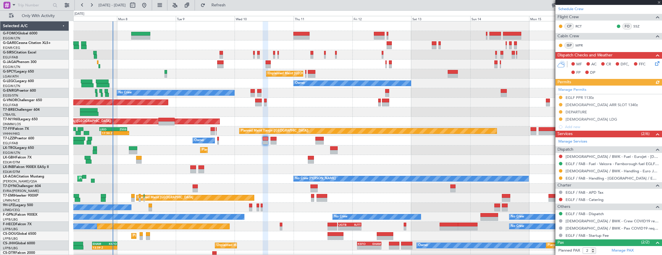
click at [595, 180] on mat-tooltip-component "EGLF / FAB - Handling - [GEOGRAPHIC_DATA] / EGLF / FAB" at bounding box center [611, 187] width 99 height 15
click at [595, 177] on link "EGLF / FAB - Handling - [GEOGRAPHIC_DATA] / EGLF / FAB" at bounding box center [613, 178] width 94 height 5
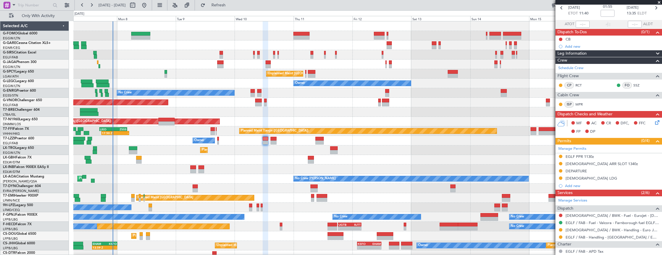
scroll to position [0, 0]
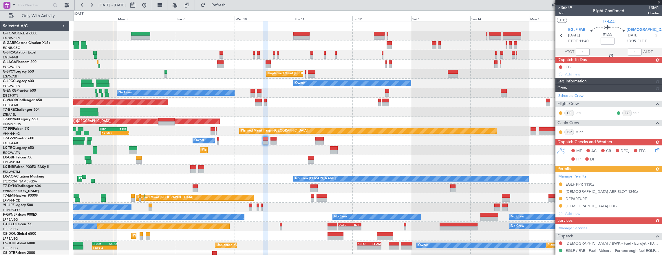
click at [606, 20] on span "T7-LZZI" at bounding box center [609, 21] width 14 height 6
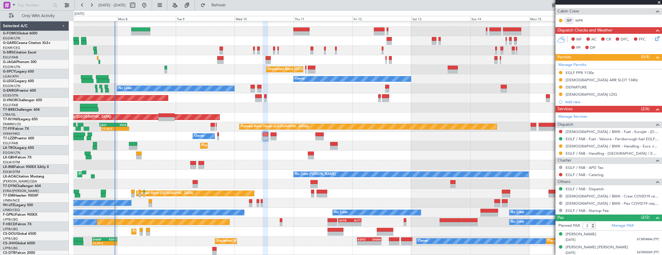
scroll to position [4, 0]
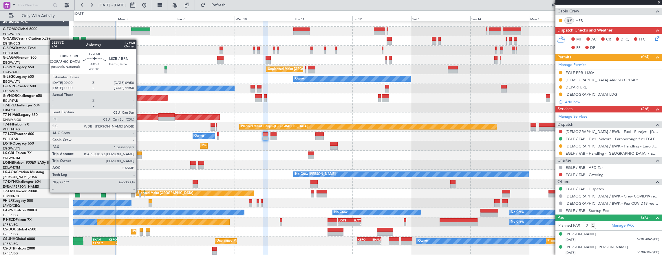
click at [140, 193] on div at bounding box center [140, 192] width 2 height 4
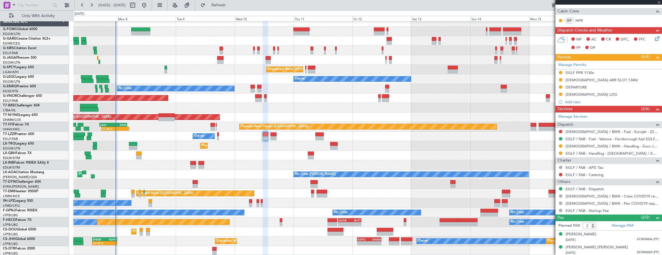
type input "-00:10"
type input "1"
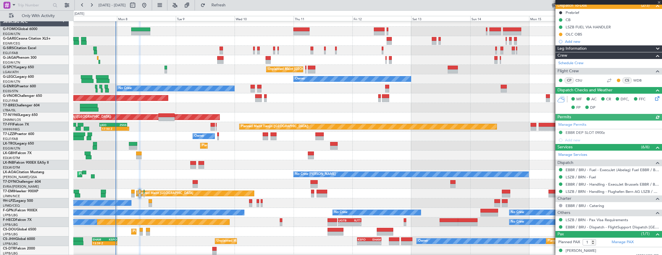
scroll to position [58, 0]
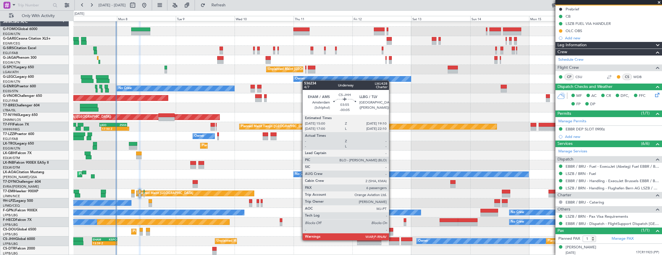
click at [392, 240] on div at bounding box center [394, 240] width 10 height 4
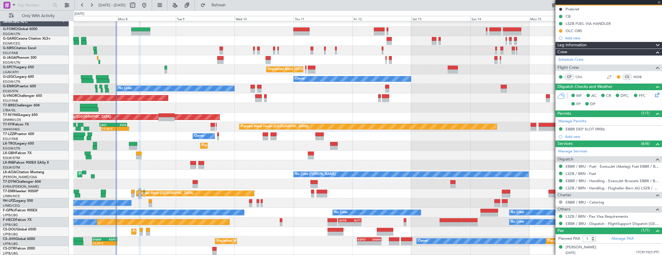
type input "-00:05"
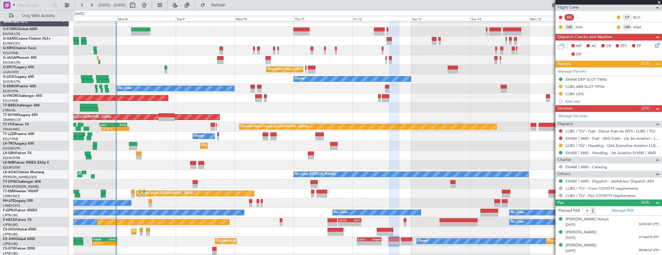
scroll to position [170, 0]
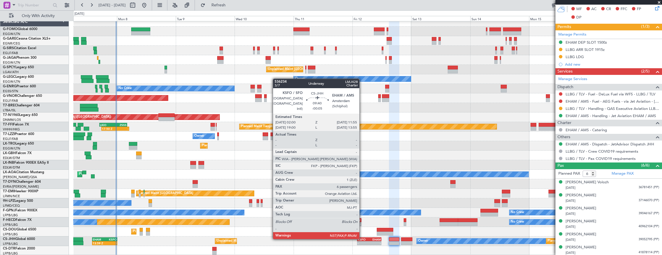
click at [362, 239] on div "KSFO" at bounding box center [364, 239] width 12 height 3
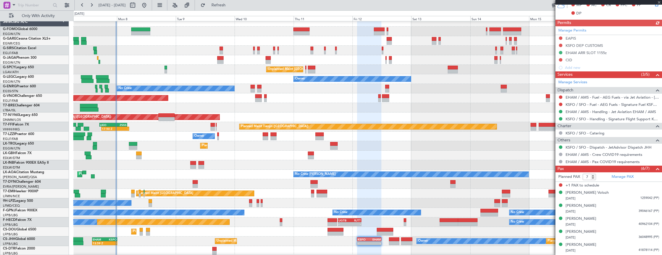
scroll to position [184, 0]
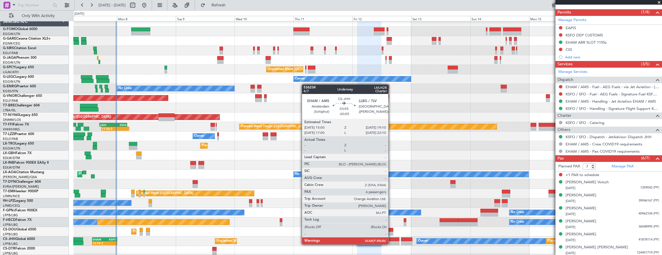
click at [391, 244] on div at bounding box center [394, 244] width 10 height 4
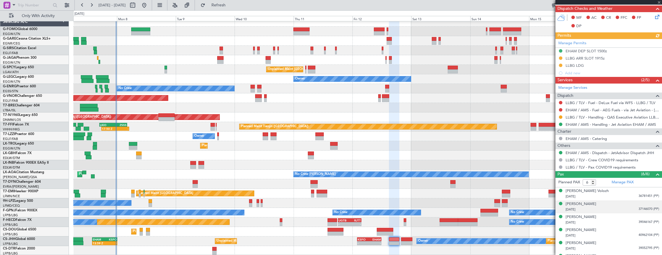
scroll to position [170, 0]
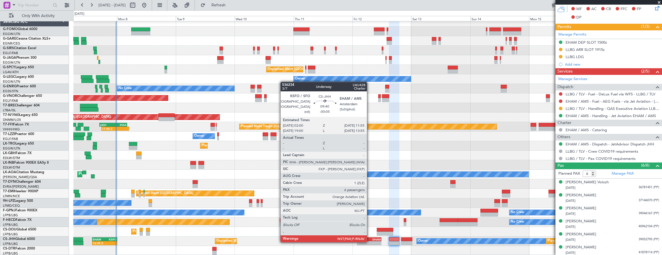
click at [370, 242] on div "-" at bounding box center [375, 243] width 12 height 3
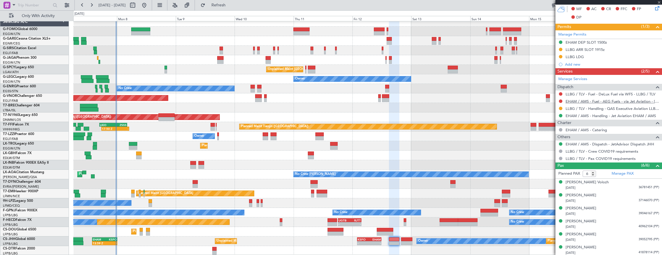
type input "7"
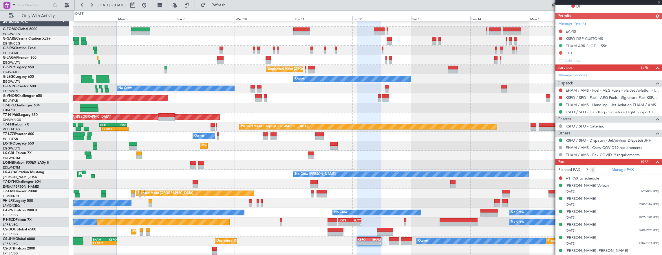
scroll to position [184, 0]
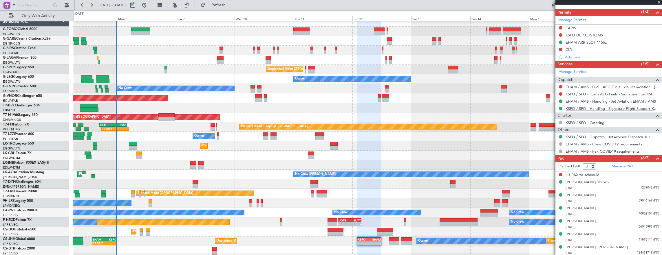
click at [587, 109] on link "KSFO / SFO - Handling - Signature Flight Support KSFO / SFO" at bounding box center [613, 108] width 94 height 5
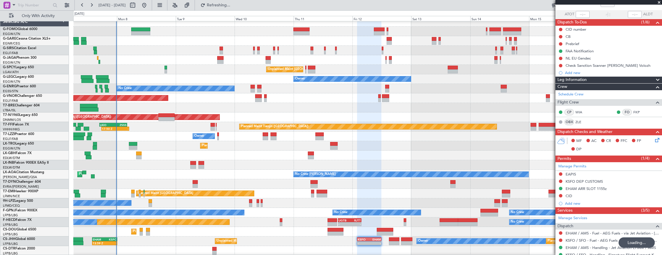
scroll to position [0, 0]
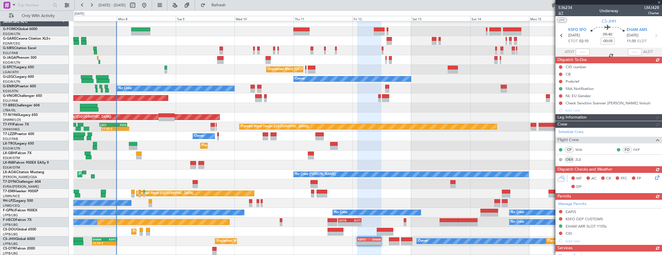
click at [560, 14] on span "3/7" at bounding box center [565, 13] width 14 height 5
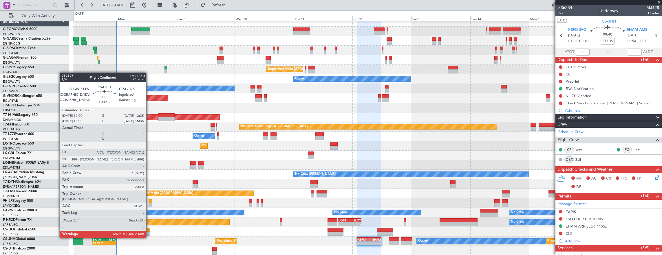
click at [149, 232] on div at bounding box center [148, 234] width 4 height 4
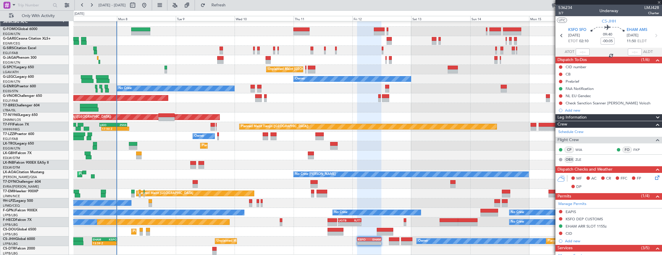
type input "+00:15"
type input "5"
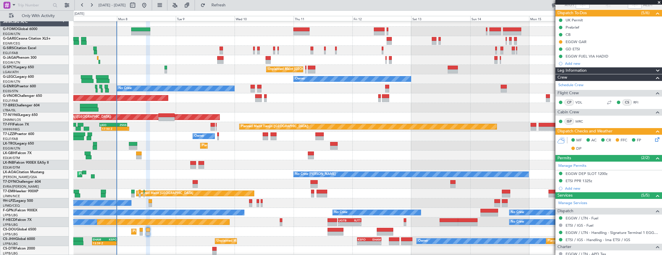
scroll to position [87, 0]
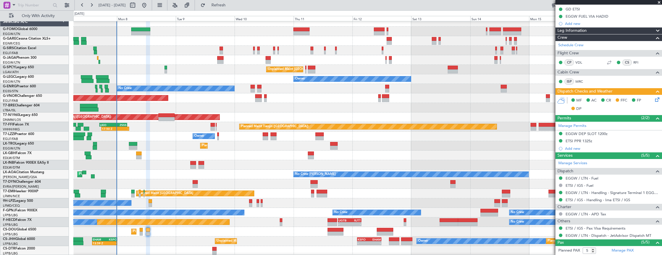
click at [654, 101] on icon at bounding box center [656, 98] width 5 height 5
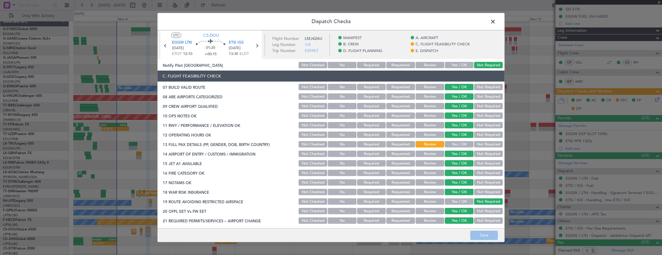
scroll to position [116, 0]
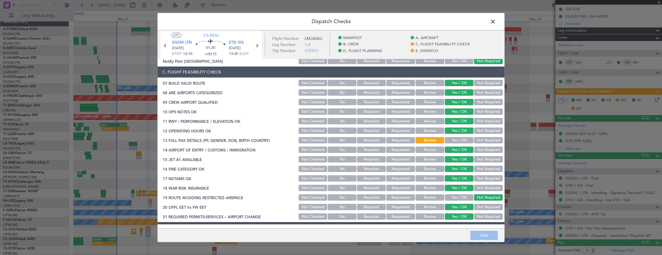
drag, startPoint x: 494, startPoint y: 25, endPoint x: 620, endPoint y: 114, distance: 154.4
click at [496, 25] on span at bounding box center [496, 23] width 0 height 12
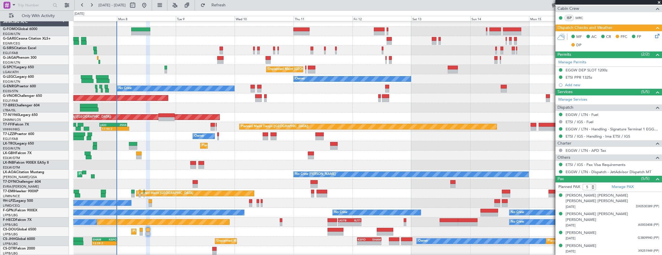
scroll to position [35, 0]
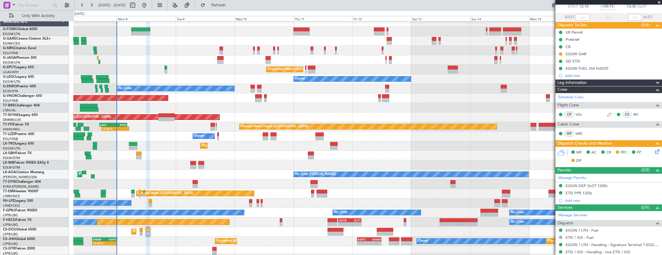
click at [654, 152] on icon at bounding box center [656, 151] width 5 height 5
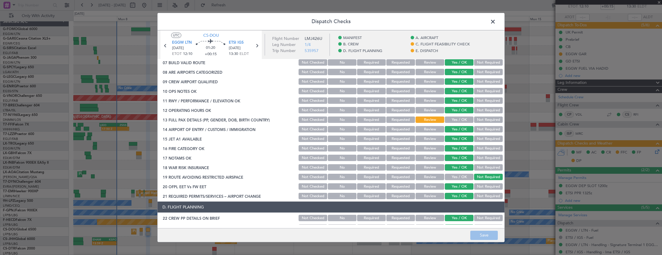
scroll to position [145, 0]
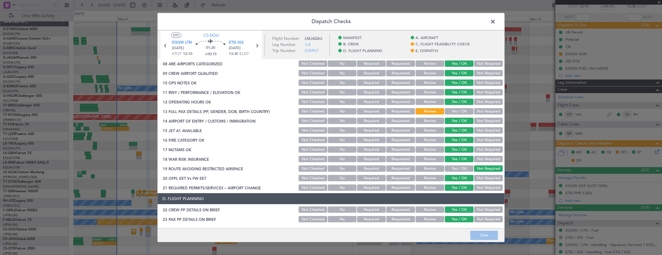
click at [494, 27] on header "Dispatch Checks" at bounding box center [331, 21] width 347 height 17
drag, startPoint x: 491, startPoint y: 24, endPoint x: 624, endPoint y: 64, distance: 138.8
click at [496, 25] on span at bounding box center [496, 23] width 0 height 12
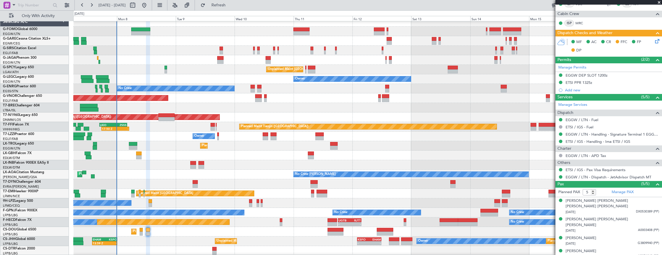
scroll to position [151, 0]
